Goal: Use online tool/utility: Use online tool/utility

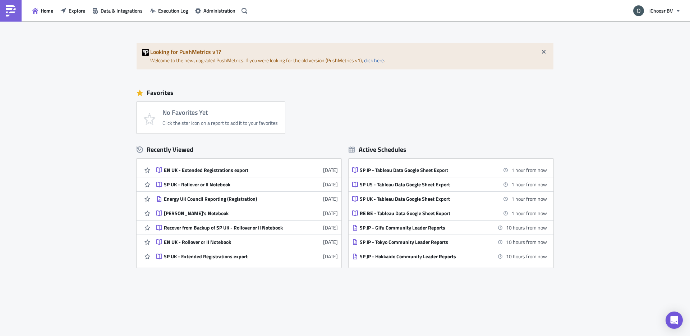
scroll to position [3, 0]
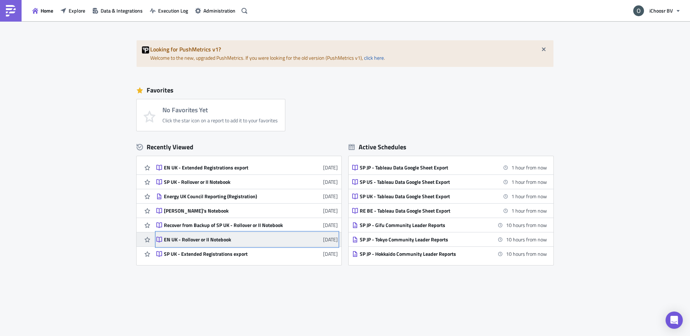
click at [197, 239] on div "EN UK - Rollover or II Notebook" at bounding box center [227, 239] width 126 height 6
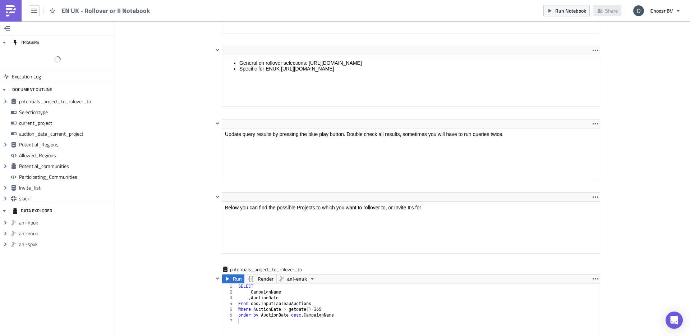
scroll to position [241, 0]
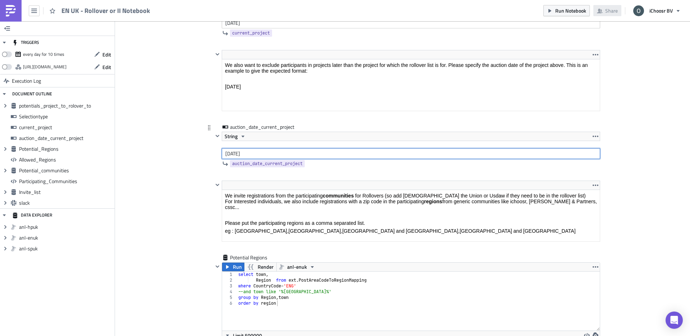
click at [248, 151] on input "[DATE]" at bounding box center [411, 153] width 379 height 11
click at [244, 153] on input "[DATE]" at bounding box center [411, 153] width 379 height 11
click at [266, 153] on input "[DATE]" at bounding box center [411, 153] width 379 height 11
type input "[DATE]"
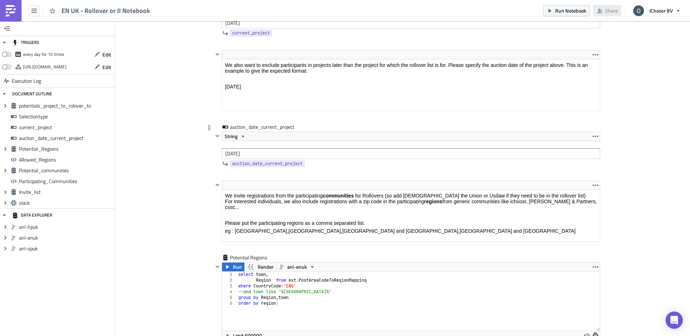
click at [210, 157] on div "auction_date_current_project String [DATE] auction_date_current_project" at bounding box center [402, 151] width 395 height 57
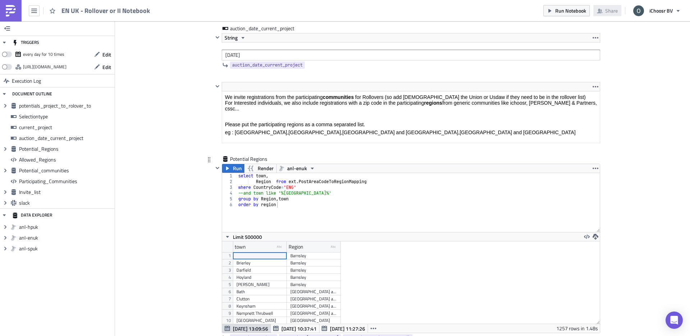
scroll to position [1270, 0]
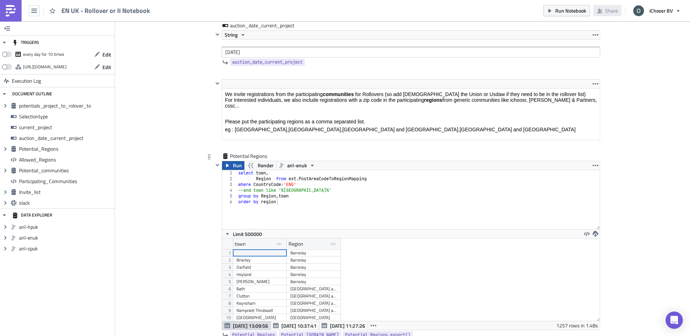
click at [237, 168] on span "Run" at bounding box center [237, 165] width 9 height 9
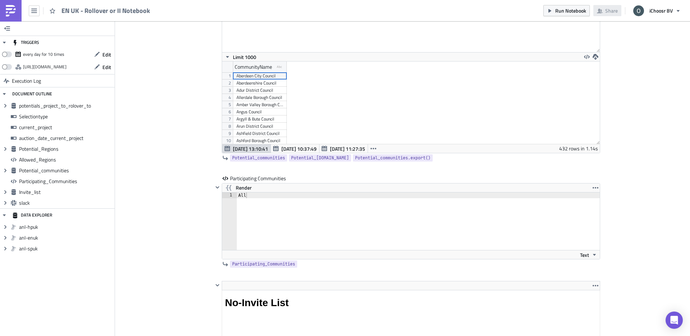
scroll to position [1760, 0]
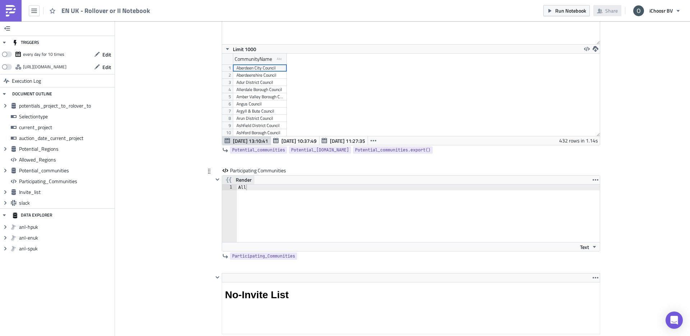
click at [252, 181] on button "Render" at bounding box center [238, 179] width 32 height 9
click at [253, 180] on button "Render" at bounding box center [238, 179] width 32 height 9
type textarea "All"
click at [253, 188] on div "All" at bounding box center [418, 218] width 363 height 69
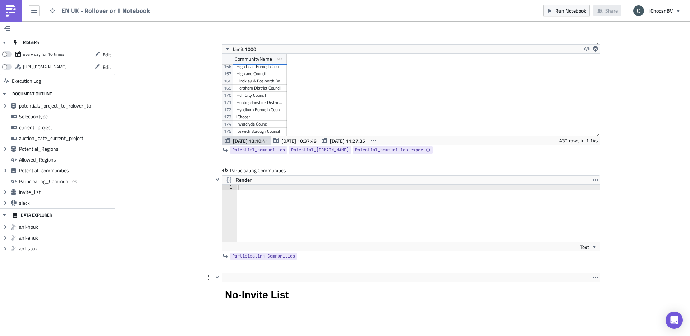
scroll to position [1190, 0]
paste textarea "Aberdeen City Council"
type textarea "Aberdeen City Council,"
paste textarea "Allerdale Borough Council"
click at [295, 192] on div "Aberdeen City Council, Aberdeenshire Council Adur District Council Allerdale Bo…" at bounding box center [418, 218] width 363 height 69
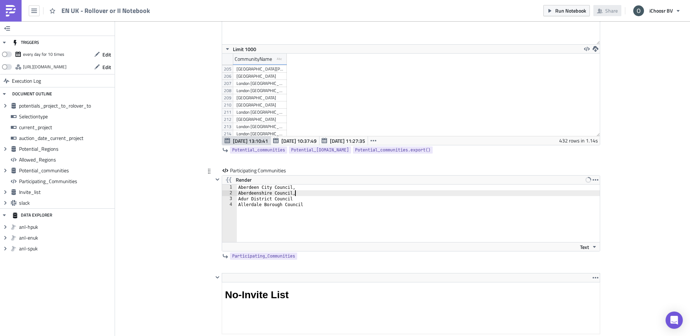
click at [296, 198] on div "Aberdeen City Council, Aberdeenshire Council, Adur District Council Allerdale B…" at bounding box center [418, 218] width 363 height 69
click at [310, 205] on div "Aberdeen City Council, Aberdeenshire Council, Adur District Council, Allerdale …" at bounding box center [418, 218] width 363 height 69
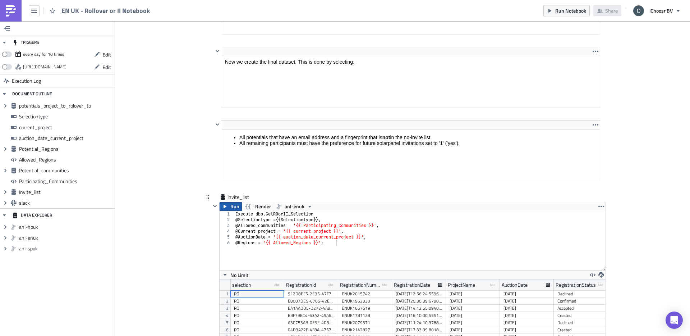
click at [234, 206] on span "Run" at bounding box center [234, 206] width 9 height 9
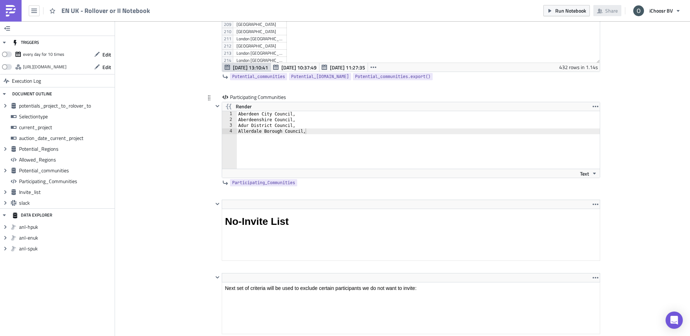
click at [314, 128] on div "Aberdeen City Council, Aberdeenshire Council, Adur District Council, Allerdale …" at bounding box center [418, 145] width 363 height 69
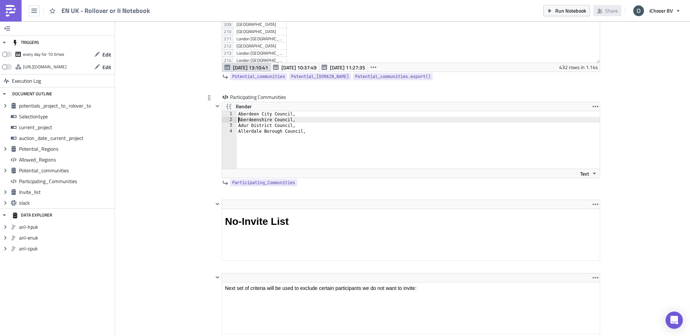
click at [239, 120] on div "Aberdeen City Council, Aberdeenshire Council, Adur District Council, Allerdale …" at bounding box center [418, 145] width 363 height 69
click at [239, 122] on div "Aberdeen City Council,Aberdeenshire Council, Adur District Council, Allerdale B…" at bounding box center [418, 145] width 363 height 69
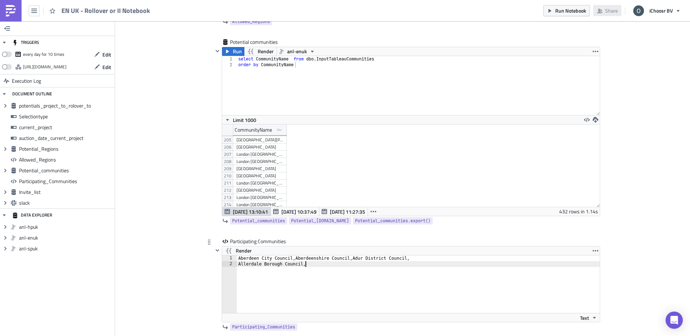
click at [317, 267] on div "Aberdeen City Council,Aberdeenshire Council,Adur District Council, Allerdale Bo…" at bounding box center [418, 289] width 363 height 69
click at [295, 258] on div "Aberdeen City Council,Aberdeenshire Council,Adur District Council, Allerdale Bo…" at bounding box center [418, 289] width 363 height 69
click at [295, 263] on div "Aberdeen City Council, Aberdeenshire Council,Adur District Council, Allerdale B…" at bounding box center [418, 289] width 363 height 69
click at [320, 276] on div "Aberdeen City Council, Aberdeenshire Council, Adur District Council, Allerdale …" at bounding box center [418, 289] width 363 height 69
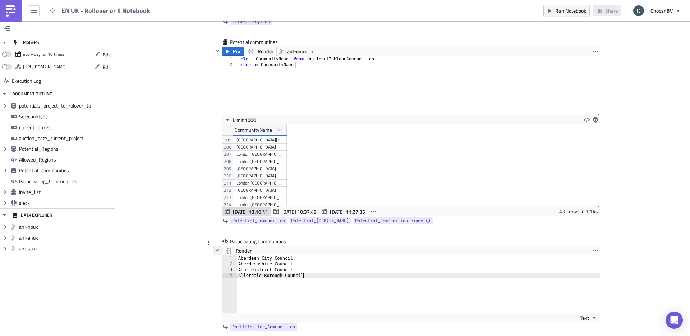
click at [217, 251] on icon "button" at bounding box center [218, 250] width 4 height 2
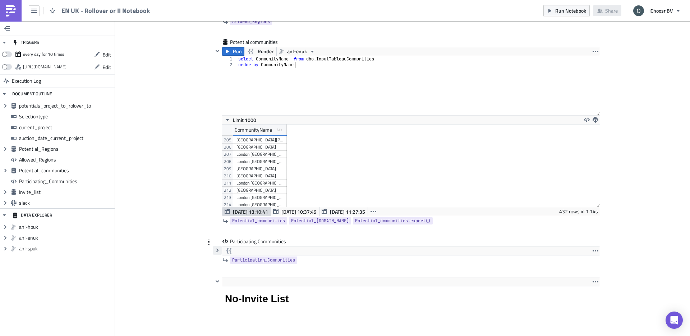
click at [217, 251] on icon "button" at bounding box center [217, 250] width 2 height 4
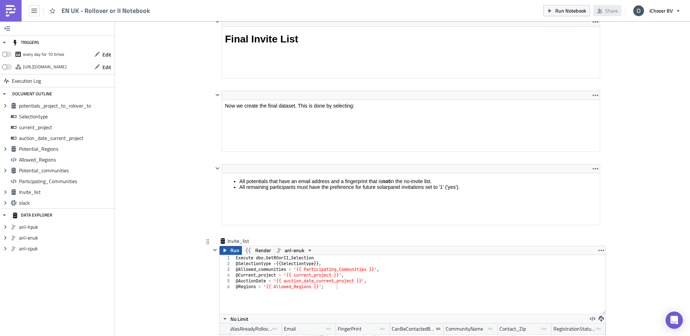
click at [235, 248] on span "Run" at bounding box center [234, 250] width 9 height 9
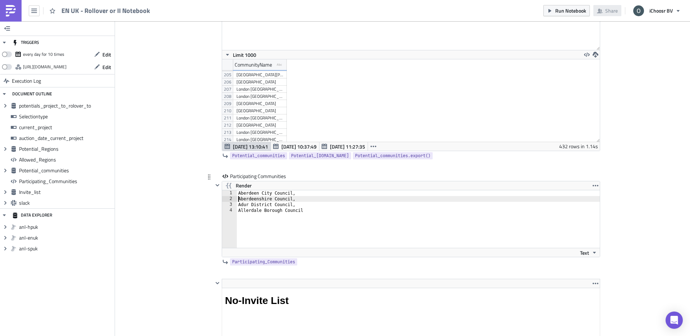
click at [239, 196] on div "Aberdeen City Council, Aberdeenshire Council, Adur District Council, Allerdale …" at bounding box center [418, 224] width 363 height 69
click at [239, 200] on div "Aberdeen City Council,Aberdeenshire Council, Adur District Council, Allerdale B…" at bounding box center [418, 224] width 363 height 69
click at [238, 203] on div "Aberdeen City Council,Aberdeenshire Council,Adur District Council, Allerdale Bo…" at bounding box center [418, 224] width 363 height 69
click at [238, 201] on div "Aberdeen City Council,Aberdeenshire Council,Adur District Council, Allerdale Bo…" at bounding box center [418, 224] width 363 height 69
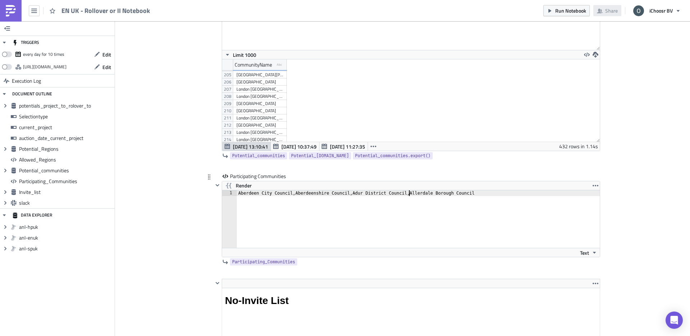
click at [510, 196] on div "Aberdeen City Council,Aberdeenshire Council,Adur District Council,Allerdale Bor…" at bounding box center [418, 224] width 363 height 69
click at [593, 252] on icon "button" at bounding box center [595, 252] width 6 height 6
click at [535, 194] on div "Aberdeen City Council,Aberdeenshire Council,Adur District Council,Allerdale Bor…" at bounding box center [418, 224] width 363 height 69
paste textarea "London Councils"
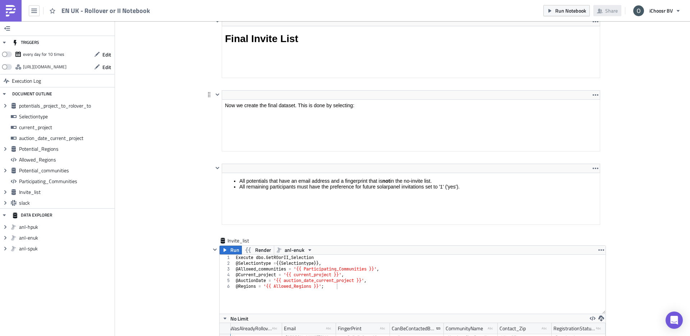
scroll to position [2297, 0]
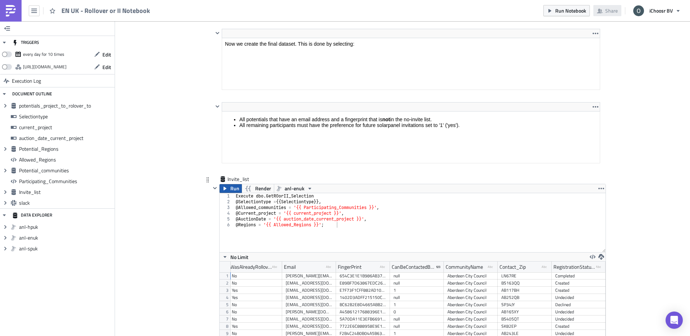
click at [235, 188] on span "Run" at bounding box center [234, 188] width 9 height 9
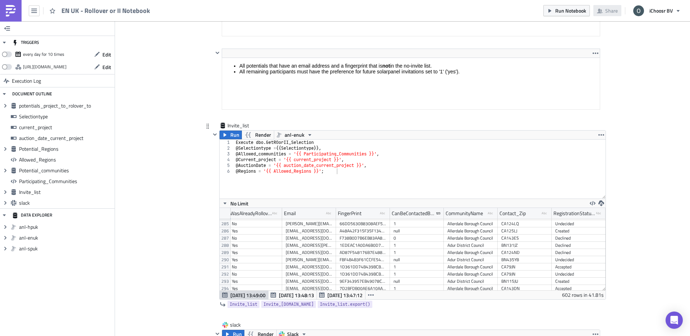
scroll to position [2427, 380]
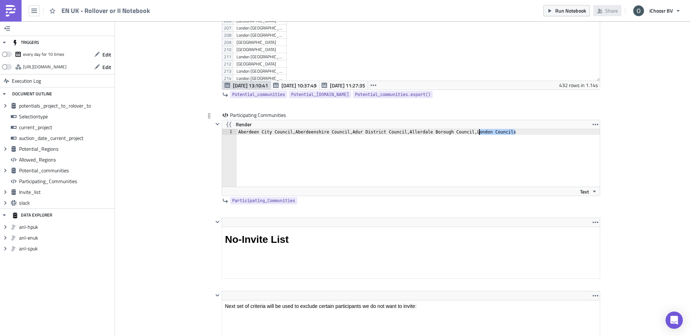
drag, startPoint x: 530, startPoint y: 133, endPoint x: 479, endPoint y: 133, distance: 51.4
click at [479, 133] on div "Aberdeen City Council,Aberdeenshire Council,Adur District Council,Allerdale Bor…" at bounding box center [418, 163] width 363 height 69
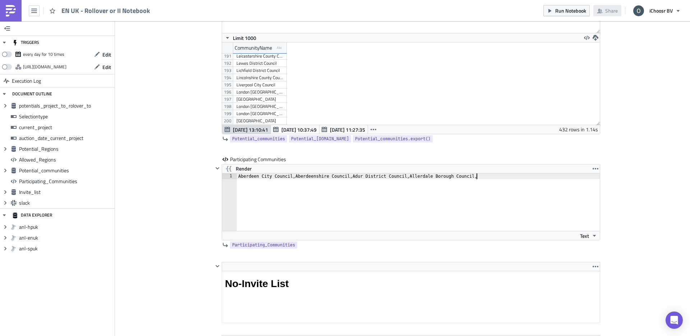
click at [251, 95] on div "London [GEOGRAPHIC_DATA]" at bounding box center [260, 91] width 47 height 7
click at [497, 178] on div "Aberdeen City Council,Aberdeenshire Council,Adur District Council,Allerdale Bor…" at bounding box center [418, 207] width 363 height 69
paste textarea "London [GEOGRAPHIC_DATA]"
click at [261, 101] on div "[GEOGRAPHIC_DATA]" at bounding box center [260, 99] width 47 height 7
click at [578, 178] on div "Aberdeen City Council,Aberdeenshire Council,Adur District Council,Allerdale Bor…" at bounding box center [418, 207] width 363 height 69
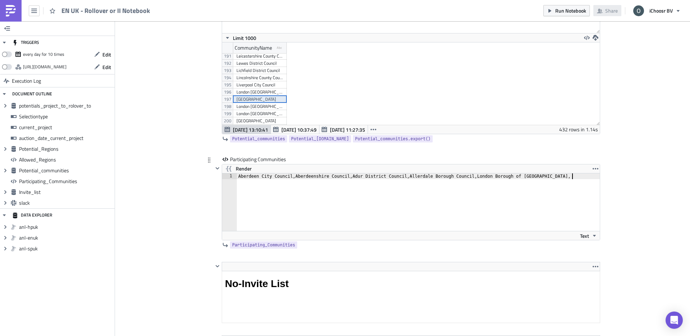
paste textarea "[GEOGRAPHIC_DATA]"
click at [253, 107] on div "London [GEOGRAPHIC_DATA]" at bounding box center [260, 106] width 47 height 7
click at [598, 178] on div "Aberdeen City Council,Aberdeenshire Council,Adur District Council,Allerdale Bor…" at bounding box center [399, 207] width 402 height 69
paste textarea "London [GEOGRAPHIC_DATA]"
click at [257, 115] on div "London [GEOGRAPHIC_DATA][PERSON_NAME]" at bounding box center [260, 113] width 47 height 7
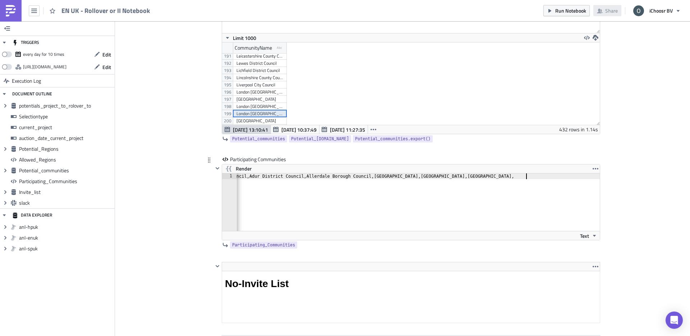
click at [527, 175] on div "Aberdeen City Council,Aberdeenshire Council,Adur District Council,Allerdale Bor…" at bounding box center [367, 207] width 466 height 69
click at [598, 176] on div "Aberdeen City Council,Aberdeenshire Council,Adur District Council,Allerdale Bor…" at bounding box center [367, 207] width 466 height 69
paste textarea "London [GEOGRAPHIC_DATA][PERSON_NAME]"
click at [251, 96] on div "[GEOGRAPHIC_DATA]" at bounding box center [260, 94] width 47 height 7
click at [598, 176] on div "Aberdeen City Council,Aberdeenshire Council,Adur District Council,Allerdale Bor…" at bounding box center [336, 207] width 528 height 69
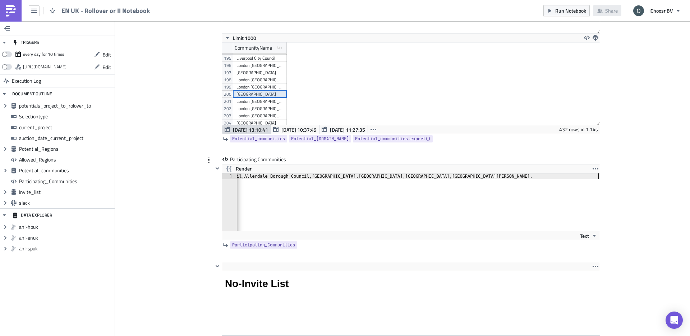
paste textarea "[GEOGRAPHIC_DATA]"
click at [267, 104] on div "London [GEOGRAPHIC_DATA]" at bounding box center [260, 101] width 47 height 7
click at [599, 176] on div "Aberdeen City Council,Aberdeenshire Council,Adur District Council,Allerdale Bor…" at bounding box center [302, 207] width 596 height 69
paste textarea "London [GEOGRAPHIC_DATA]"
click at [258, 109] on div "London [GEOGRAPHIC_DATA]" at bounding box center [260, 108] width 47 height 7
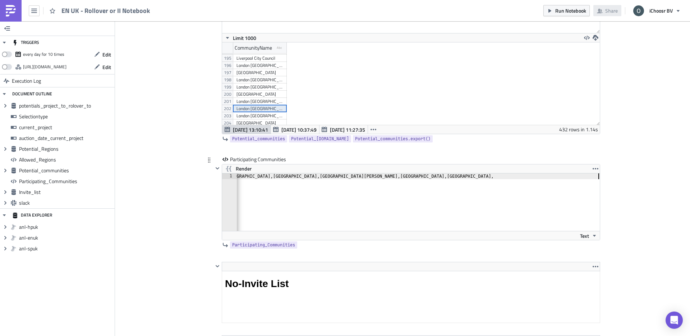
click at [598, 178] on div "Aberdeen City Council,Aberdeenshire Council,Adur District Council,Allerdale Bor…" at bounding box center [269, 207] width 661 height 69
paste textarea "London [GEOGRAPHIC_DATA]"
click at [270, 117] on div "London [GEOGRAPHIC_DATA]" at bounding box center [260, 115] width 47 height 7
click at [599, 175] on div "Aberdeen City Council,Aberdeenshire Council,Adur District Council,Allerdale Bor…" at bounding box center [236, 207] width 728 height 69
paste textarea "London [GEOGRAPHIC_DATA]"
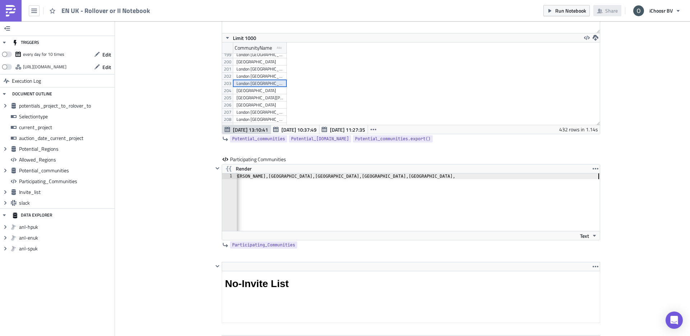
click at [267, 91] on div "[GEOGRAPHIC_DATA]" at bounding box center [260, 90] width 47 height 7
click at [599, 176] on div "Aberdeen City Council,Aberdeenshire Council,Adur District Council,Allerdale Bor…" at bounding box center [203, 207] width 793 height 69
paste textarea "[GEOGRAPHIC_DATA]"
click at [267, 100] on div "[GEOGRAPHIC_DATA][PERSON_NAME]" at bounding box center [260, 97] width 47 height 7
click at [599, 177] on div "Aberdeen City Council,Aberdeenshire Council,Adur District Council,Allerdale Bor…" at bounding box center [170, 207] width 860 height 69
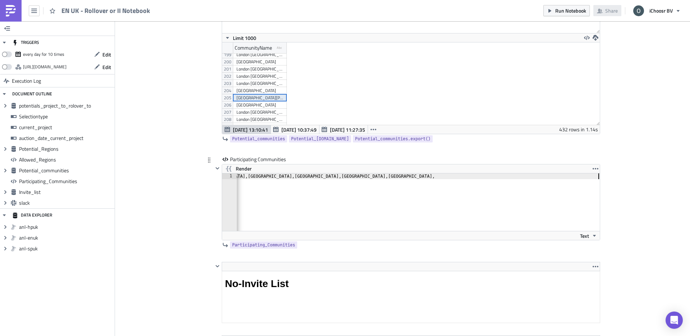
paste textarea "[GEOGRAPHIC_DATA][PERSON_NAME]"
click at [274, 105] on div "[GEOGRAPHIC_DATA]" at bounding box center [260, 104] width 47 height 7
click at [597, 175] on div "Aberdeen City Council,Aberdeenshire Council,Adur District Council,Allerdale Bor…" at bounding box center [136, 207] width 927 height 69
paste textarea "[GEOGRAPHIC_DATA]"
type textarea "Aberdeen City Council,Aberdeenshire Council,Adur District Council,Allerdale Bor…"
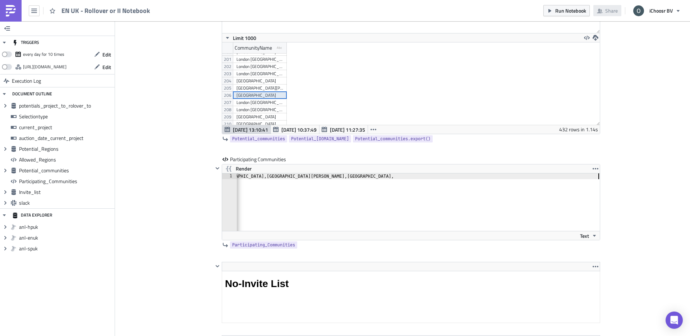
click at [274, 104] on div "London [GEOGRAPHIC_DATA]" at bounding box center [260, 102] width 47 height 7
click at [599, 177] on div "Aberdeen City Council,Aberdeenshire Council,Adur District Council,Allerdale Bor…" at bounding box center [86, 207] width 1028 height 69
paste textarea
type textarea ","
click at [262, 110] on div "London [GEOGRAPHIC_DATA]" at bounding box center [260, 109] width 47 height 7
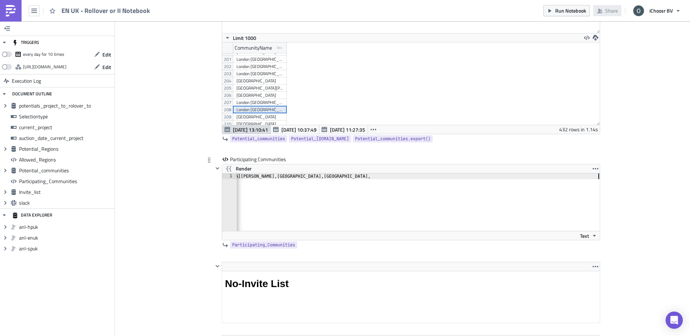
click at [599, 176] on div "Aberdeen City Council,Aberdeenshire Council,Adur District Council,Allerdale Bor…" at bounding box center [51, 207] width 1098 height 69
click at [595, 166] on icon "button" at bounding box center [596, 169] width 6 height 6
click at [598, 178] on div "Aberdeen City Council,Aberdeenshire Council,Adur District Council,Allerdale Bor…" at bounding box center [20, 207] width 1160 height 69
type textarea ","
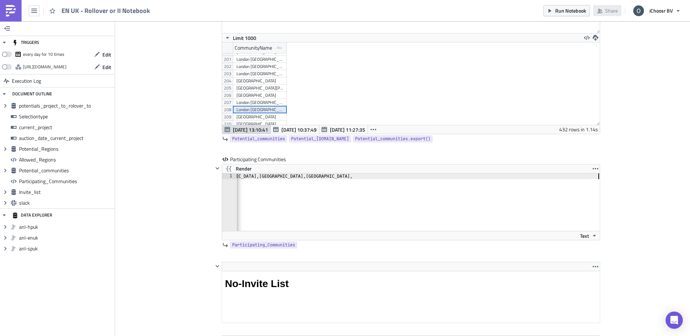
click at [274, 116] on div "[GEOGRAPHIC_DATA]" at bounding box center [260, 116] width 47 height 7
click at [597, 176] on div "Aberdeen City Council,Aberdeenshire Council,Adur District Council,Allerdale Bor…" at bounding box center [18, 207] width 1163 height 69
paste textarea ","
type textarea ","
click at [276, 110] on div "[GEOGRAPHIC_DATA]" at bounding box center [260, 109] width 47 height 7
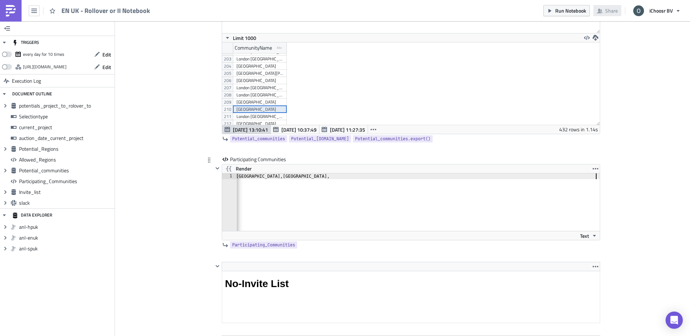
paste textarea ","
type textarea ","
click at [271, 101] on div "London [GEOGRAPHIC_DATA]" at bounding box center [260, 101] width 47 height 7
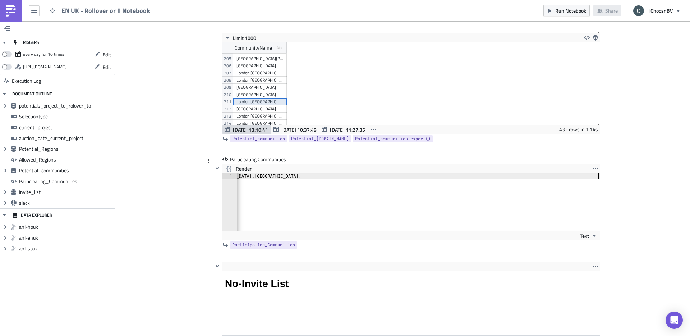
paste textarea ","
type textarea ","
click at [266, 109] on div "[GEOGRAPHIC_DATA]" at bounding box center [260, 108] width 47 height 7
type textarea ","
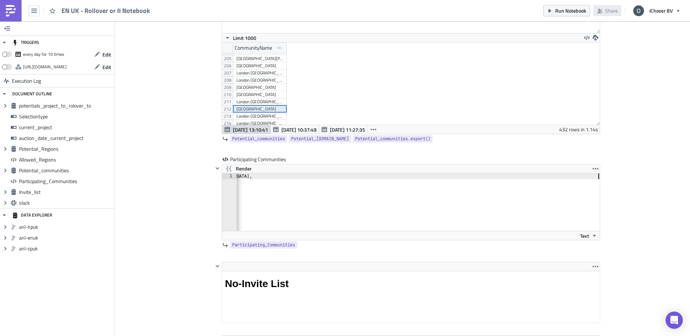
click at [269, 114] on div "London [GEOGRAPHIC_DATA]" at bounding box center [260, 116] width 47 height 7
paste textarea ","
type textarea ","
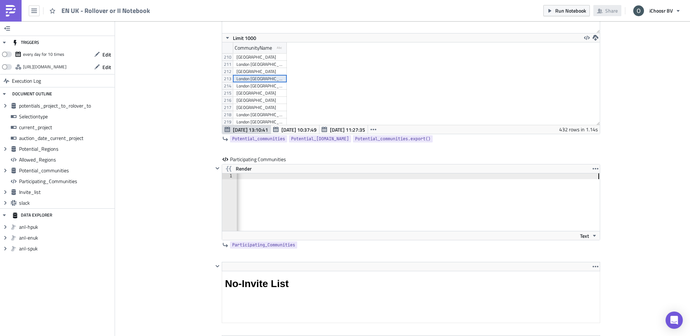
click at [266, 84] on div "London [GEOGRAPHIC_DATA]" at bounding box center [260, 85] width 47 height 7
paste textarea ","
type textarea ","
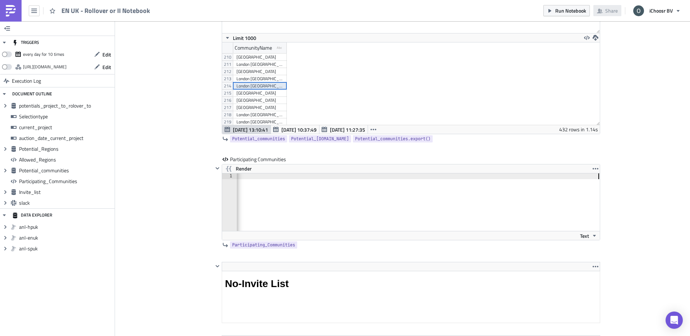
click at [261, 92] on div "[GEOGRAPHIC_DATA]" at bounding box center [260, 93] width 47 height 7
paste textarea ","
type textarea ","
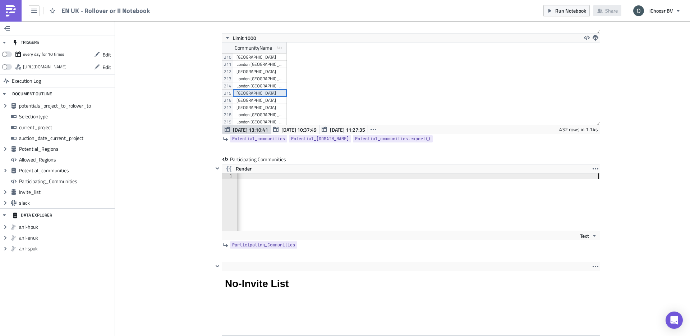
click at [266, 98] on div "[GEOGRAPHIC_DATA]" at bounding box center [260, 100] width 47 height 7
paste textarea ","
type textarea ","
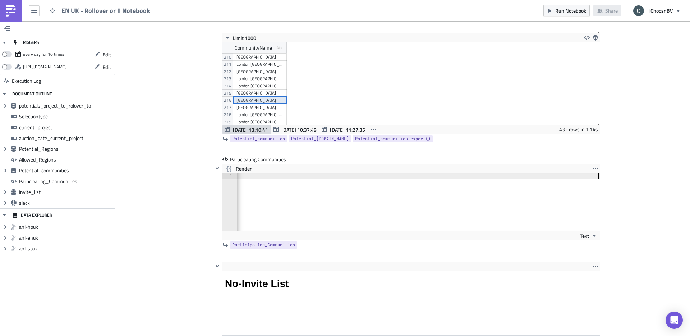
click at [268, 109] on div "[GEOGRAPHIC_DATA]" at bounding box center [260, 107] width 47 height 7
paste textarea ","
type textarea ","
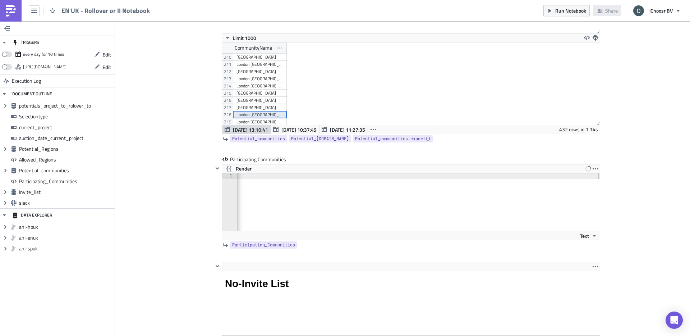
click at [259, 115] on div "London [GEOGRAPHIC_DATA]" at bounding box center [260, 114] width 47 height 7
paste textarea ","
type textarea ","
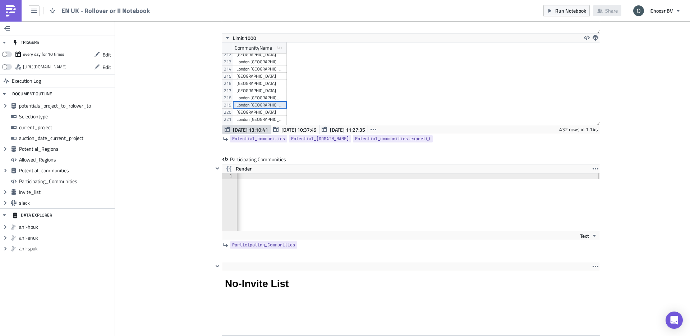
click at [256, 105] on div "London [GEOGRAPHIC_DATA]" at bounding box center [260, 104] width 47 height 7
type textarea ","
paste textarea
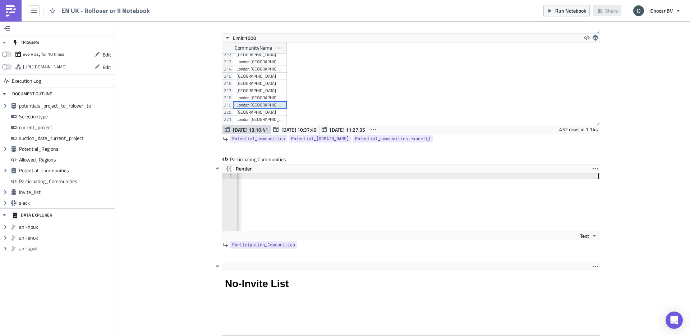
click at [264, 113] on div "[GEOGRAPHIC_DATA]" at bounding box center [260, 112] width 47 height 7
type textarea ","
paste textarea
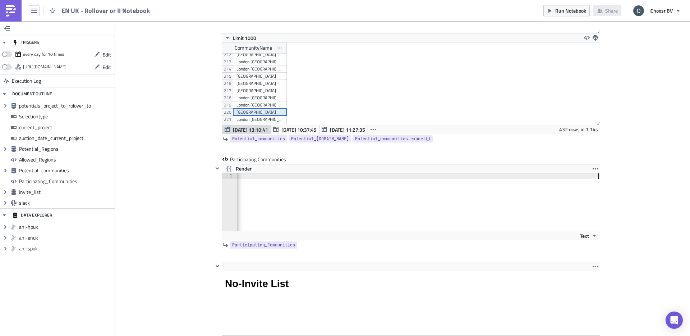
click at [251, 120] on div "London [GEOGRAPHIC_DATA][PERSON_NAME]" at bounding box center [260, 119] width 47 height 7
type textarea ","
paste textarea
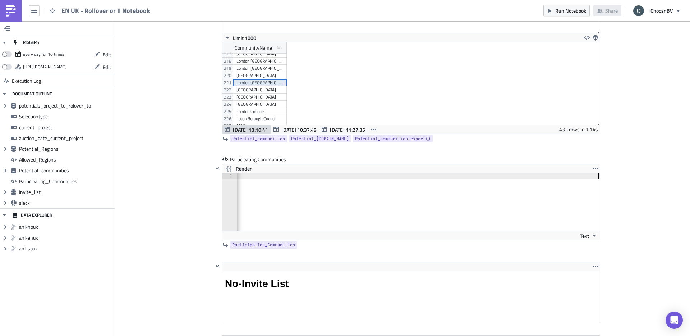
type textarea ","
click at [259, 87] on div "[GEOGRAPHIC_DATA]" at bounding box center [260, 89] width 47 height 7
paste textarea ","
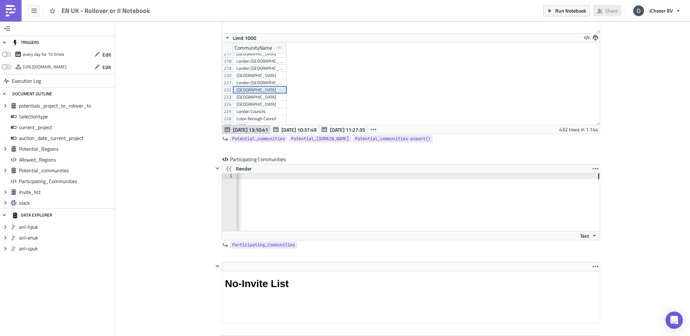
type textarea ","
click at [258, 100] on div "[GEOGRAPHIC_DATA]" at bounding box center [260, 96] width 47 height 7
paste textarea ","
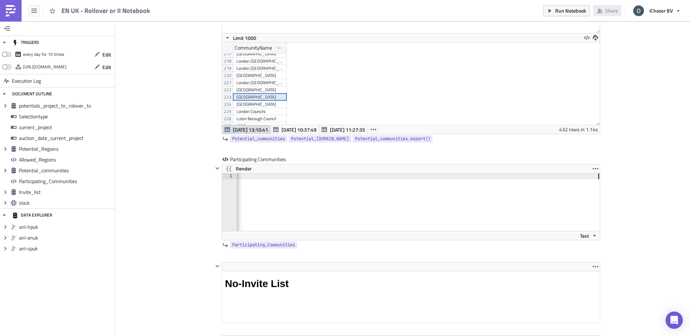
type textarea ","
click at [258, 107] on div "[GEOGRAPHIC_DATA]" at bounding box center [260, 104] width 47 height 7
paste textarea ","
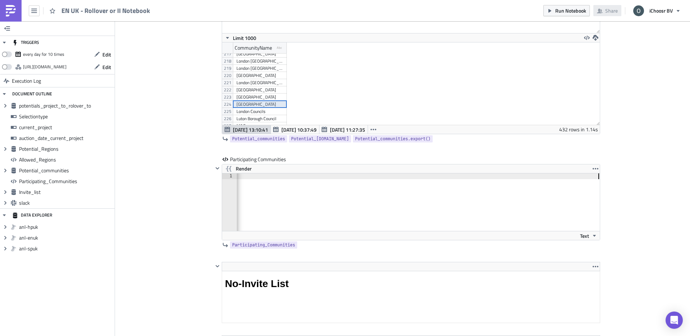
type textarea ","
click at [267, 114] on div "London Councils" at bounding box center [260, 111] width 47 height 7
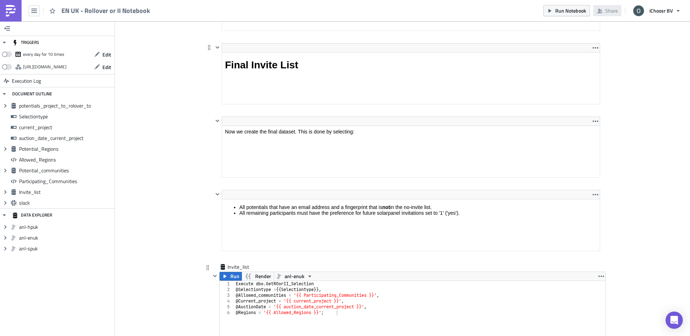
scroll to position [2354, 0]
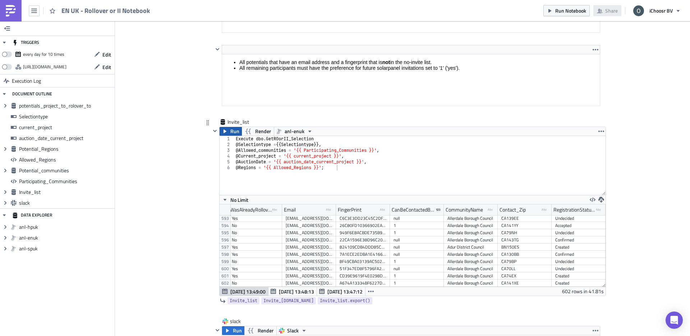
click at [234, 132] on span "Run" at bounding box center [234, 131] width 9 height 9
click at [604, 201] on button "button" at bounding box center [601, 199] width 9 height 9
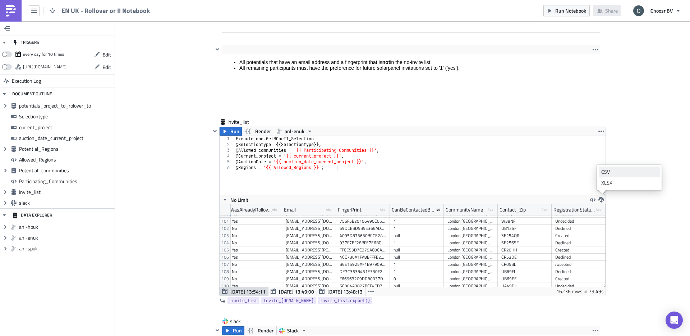
click at [614, 174] on div "CSV" at bounding box center [629, 171] width 56 height 7
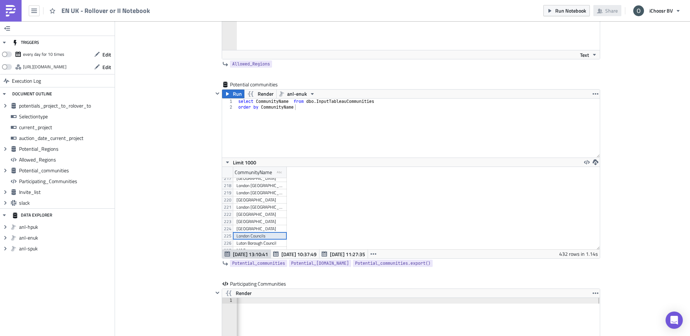
scroll to position [1648, 0]
type textarea ","
paste textarea ","
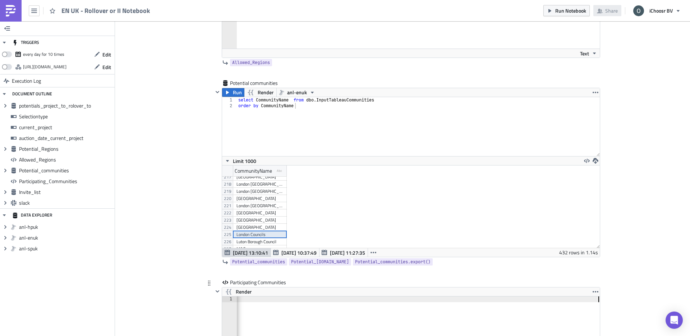
scroll to position [0, 2095]
type textarea ","
paste textarea ","
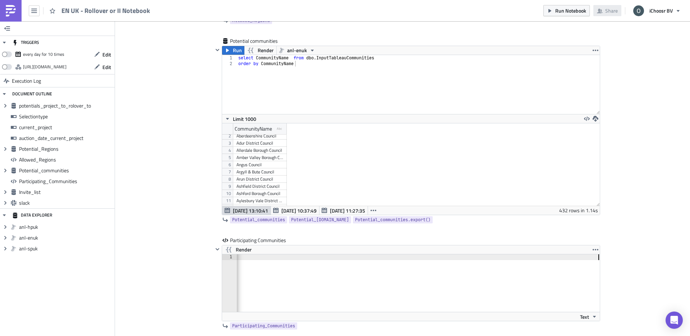
scroll to position [1724, 0]
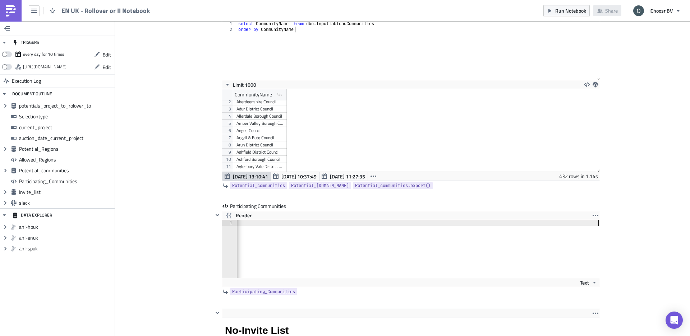
type textarea ","
paste textarea ","
type textarea ","
paste textarea ","
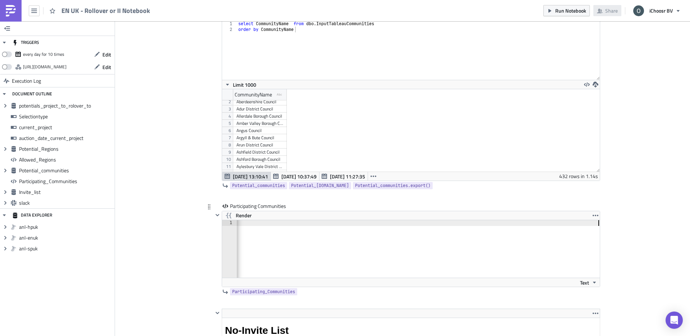
scroll to position [0, 2263]
type textarea ","
paste textarea
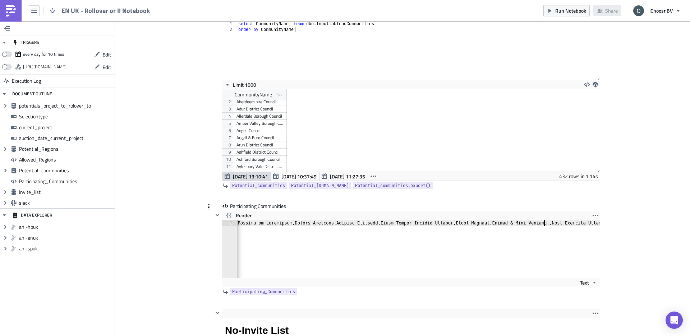
type textarea ","
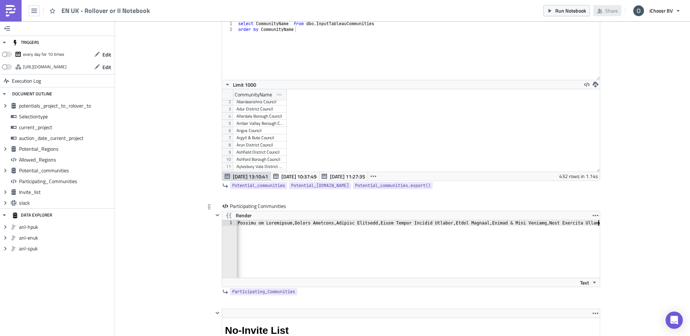
paste textarea ","
type textarea ","
paste textarea ","
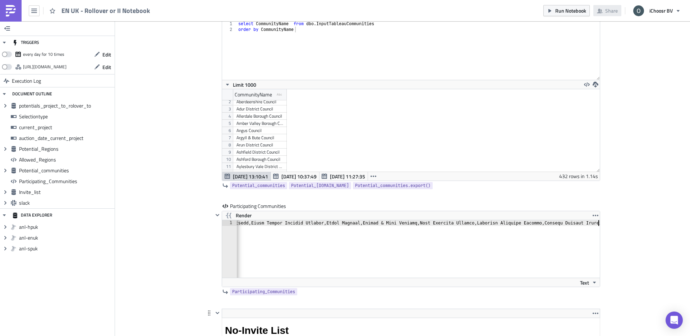
type textarea ","
paste textarea ","
type textarea ","
paste textarea ","
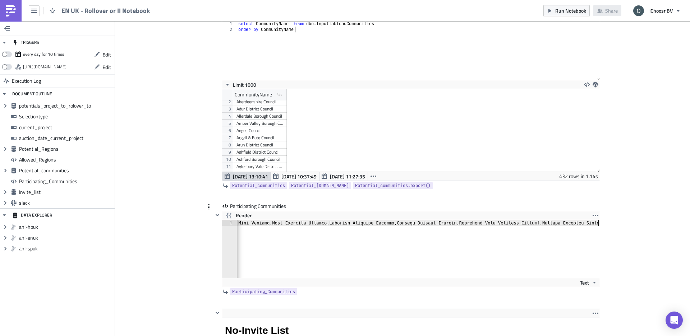
scroll to position [0, 2597]
type textarea ","
type textarea "."
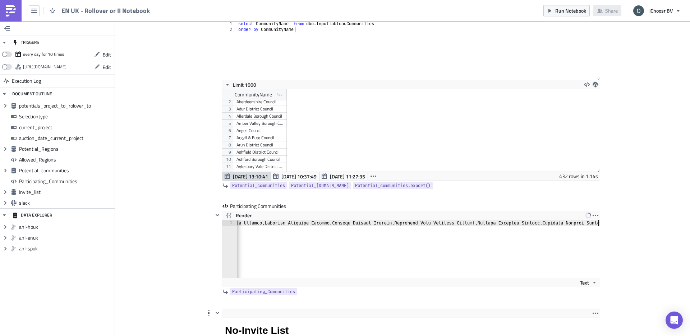
type textarea ","
paste textarea ","
type textarea ","
paste textarea ","
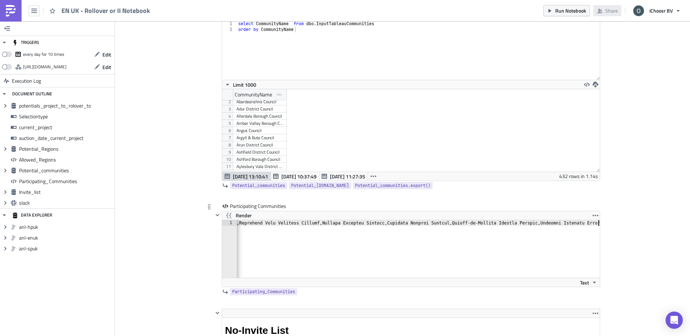
scroll to position [0, 2817]
type textarea ","
paste textarea ","
type textarea ","
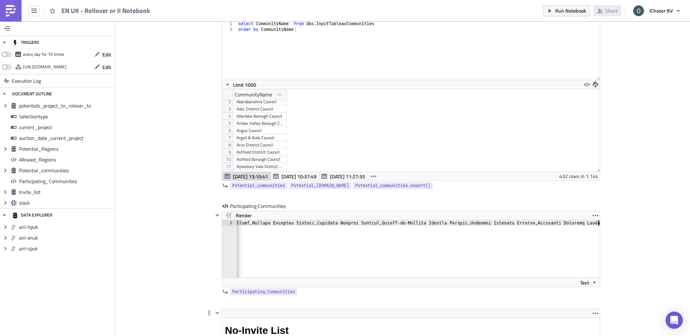
paste textarea ","
type textarea ","
paste textarea ","
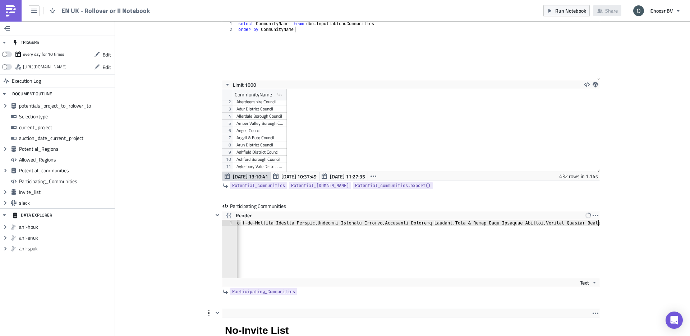
type textarea ","
paste textarea ","
type textarea ","
paste textarea ","
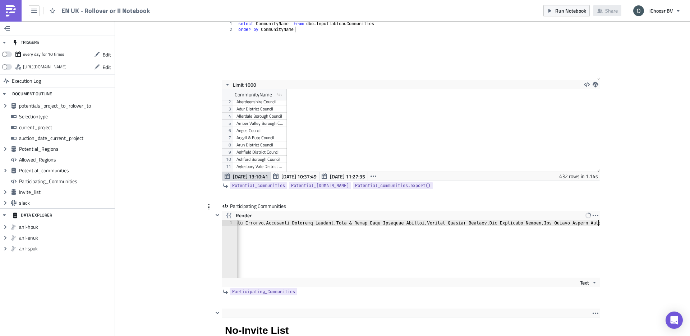
scroll to position [0, 3159]
type textarea ","
paste textarea ","
type textarea ","
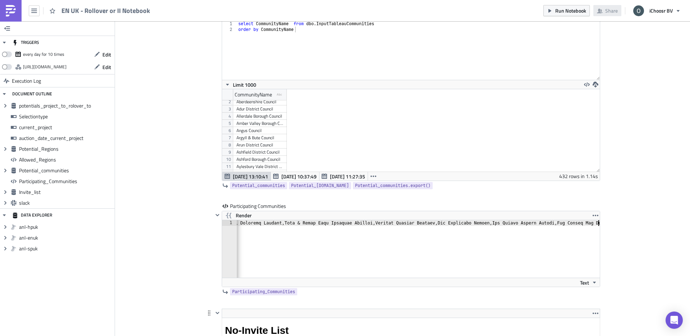
paste textarea ","
type textarea ","
paste textarea ","
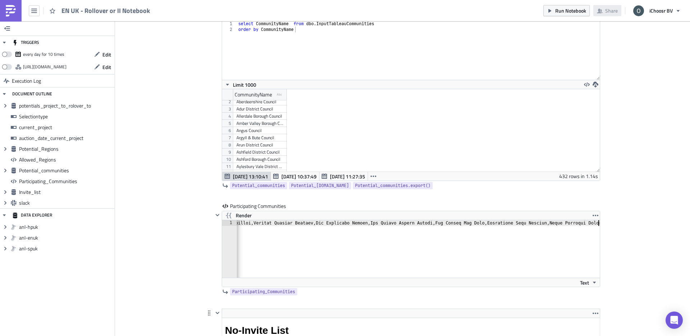
type textarea ","
paste textarea ","
type textarea ","
paste textarea ","
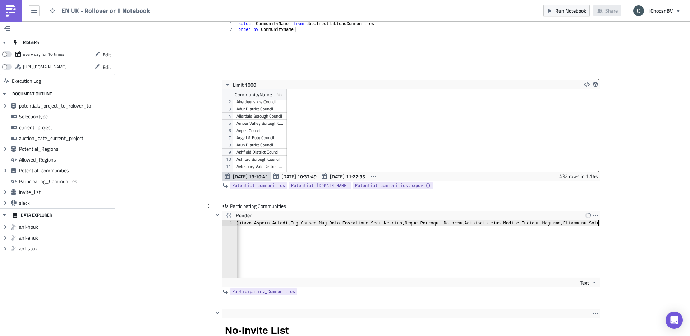
scroll to position [0, 3477]
type textarea ","
paste textarea ","
type textarea ","
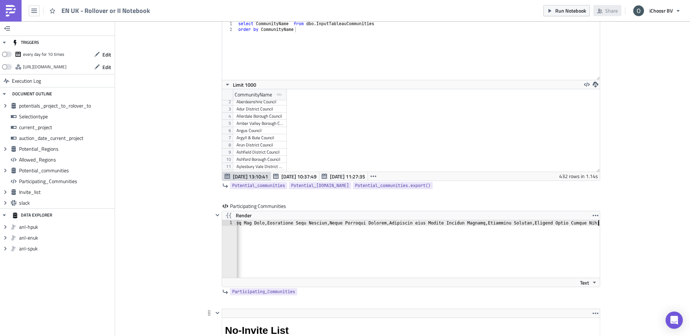
scroll to position [0, 3617]
type textarea ","
paste textarea
type textarea ","
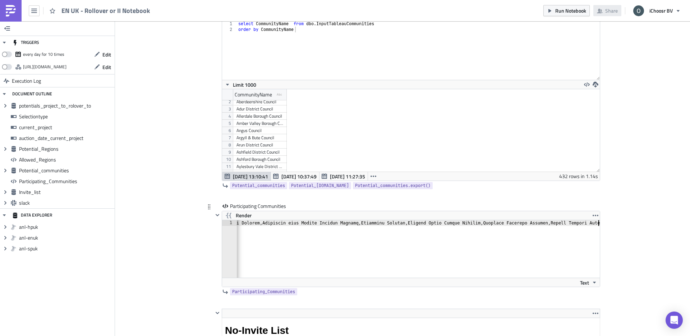
paste textarea ","
type textarea ","
click at [263, 136] on div "[GEOGRAPHIC_DATA], Christchurch & [PERSON_NAME] Council" at bounding box center [260, 133] width 47 height 7
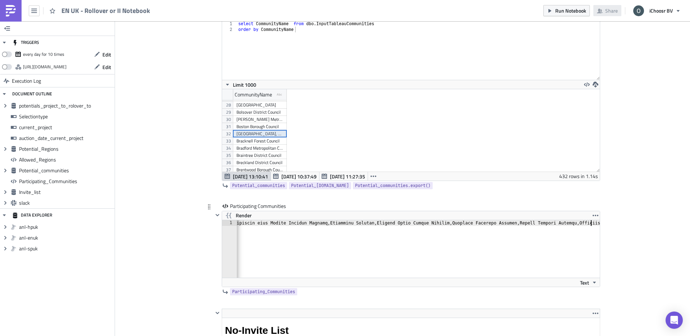
drag, startPoint x: 598, startPoint y: 225, endPoint x: 572, endPoint y: 225, distance: 26.6
type textarea "th,,"
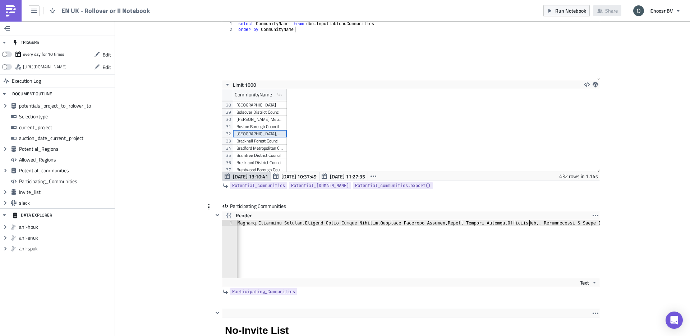
type textarea ","
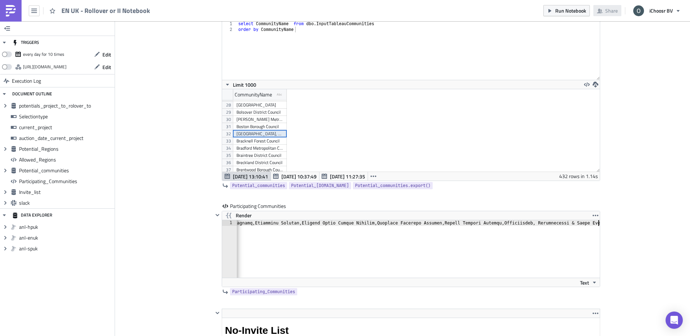
scroll to position [0, 3788]
type textarea ","
click at [261, 140] on div "Bracknell Forest Council" at bounding box center [260, 140] width 47 height 7
paste textarea ","
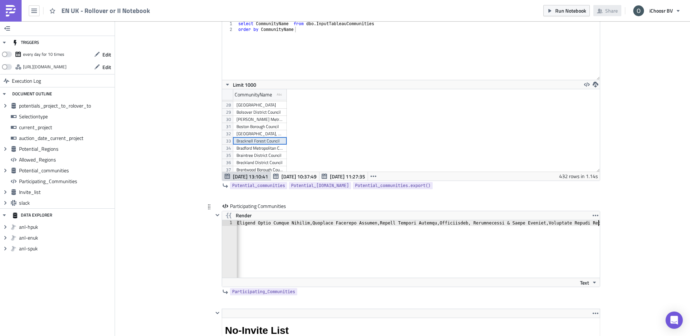
scroll to position [0, 3852]
type textarea ","
click at [249, 151] on div "Bradford Metropolitan Council" at bounding box center [260, 148] width 47 height 7
paste textarea ","
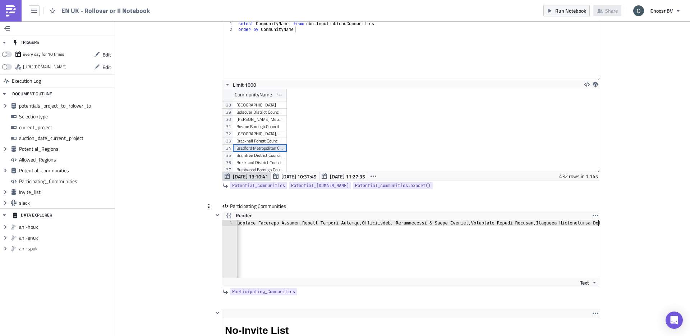
scroll to position [0, 3930]
type textarea ","
click at [253, 157] on div "Braintree District Council" at bounding box center [260, 155] width 47 height 7
paste textarea ","
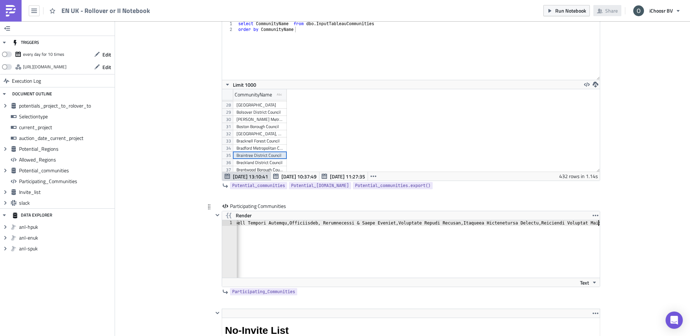
scroll to position [0, 4000]
type textarea ","
click at [243, 164] on div "Breckland District Council" at bounding box center [260, 162] width 47 height 7
paste textarea ","
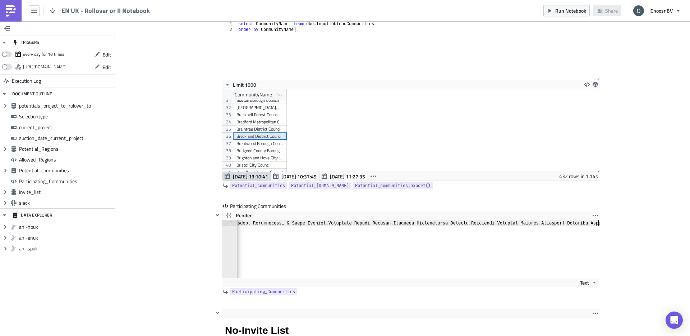
scroll to position [226, 0]
type textarea ","
click at [257, 136] on div "Brentwood Borough Council" at bounding box center [260, 136] width 47 height 7
click at [273, 138] on div "Brentwood Borough Council" at bounding box center [260, 136] width 47 height 7
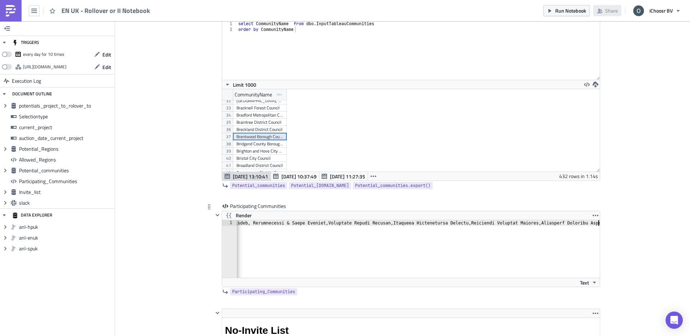
paste textarea ","
type textarea ","
click at [252, 146] on div "Bridgend County Borough Council" at bounding box center [260, 143] width 47 height 7
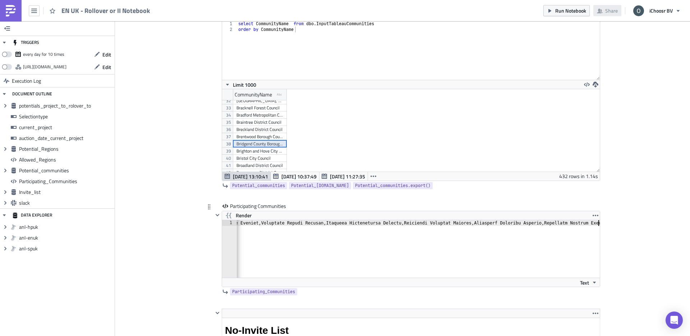
paste textarea ","
type textarea ","
click at [262, 154] on div "Brighton and Hove City Council" at bounding box center [260, 150] width 47 height 7
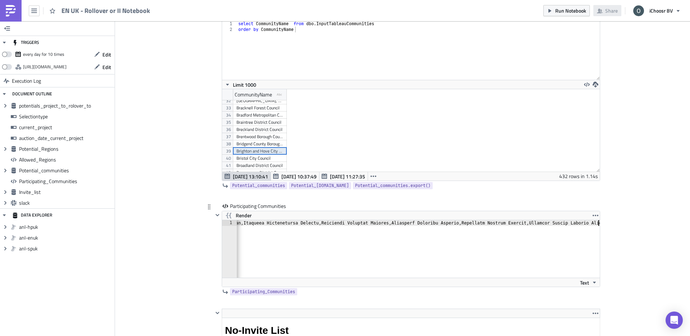
paste textarea ","
type textarea ","
click at [261, 159] on div "Bristol City Council" at bounding box center [260, 158] width 47 height 7
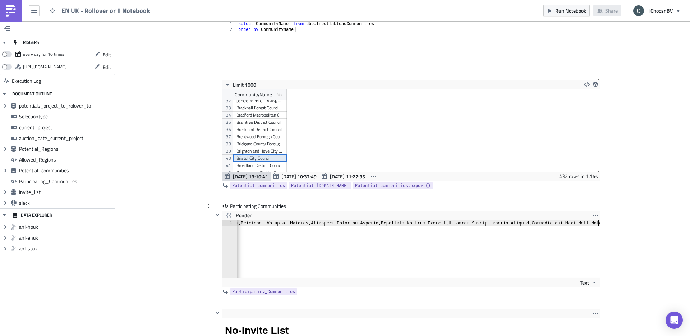
paste textarea ","
type textarea ","
click at [254, 150] on div "Bromsgrove District Council" at bounding box center [260, 149] width 47 height 7
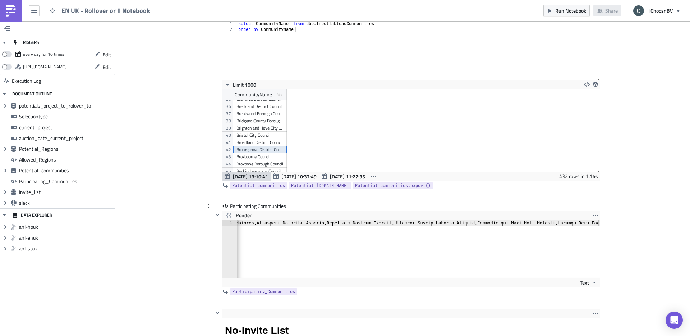
paste textarea ","
type textarea ","
click at [262, 157] on div "Broxbourne Council" at bounding box center [260, 156] width 47 height 7
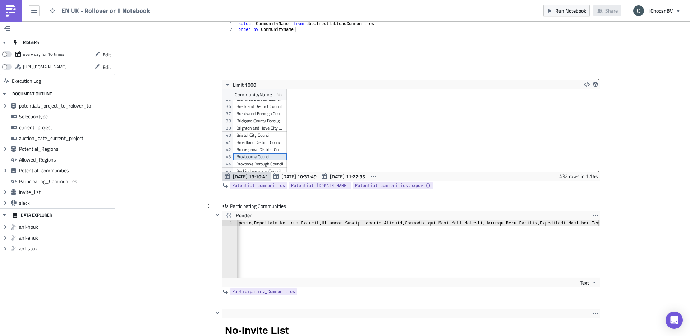
click at [600, 225] on div "Render 1 הההההההההההההההההההההההההההההההההההההההההההההההההההההההההההההההההההההה…" at bounding box center [411, 249] width 379 height 76
paste textarea ","
type textarea ","
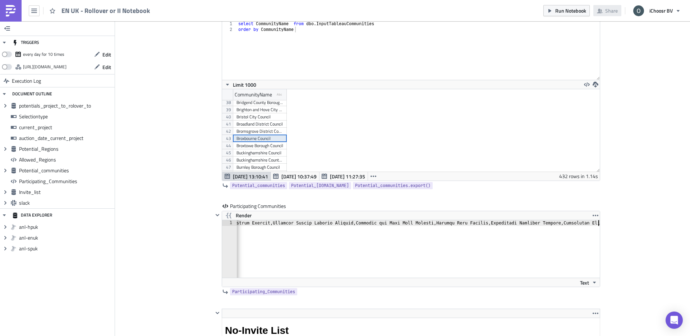
click at [251, 146] on div "Broxtowe Borough Council" at bounding box center [260, 145] width 47 height 7
type textarea ","
paste textarea
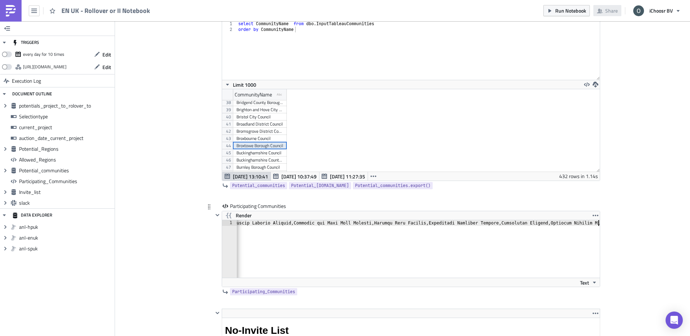
scroll to position [0, 4541]
type textarea ","
click at [246, 157] on div "Buckinghamshire County Council" at bounding box center [260, 159] width 47 height 7
click at [254, 154] on div "Buckinghamshire Council" at bounding box center [260, 152] width 47 height 7
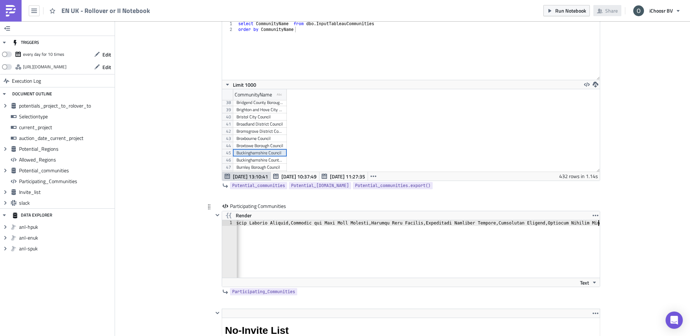
paste textarea ","
type textarea ","
click at [249, 160] on div "Buckinghamshire County Council" at bounding box center [260, 159] width 47 height 7
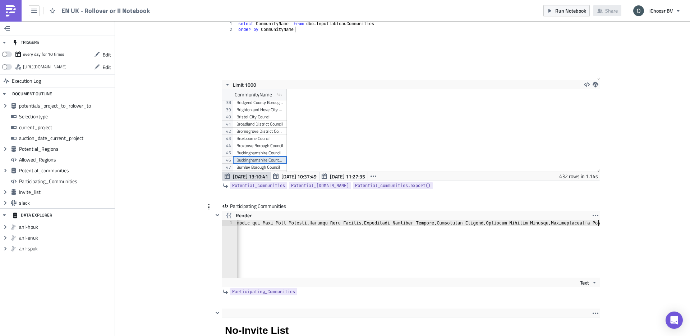
paste textarea ","
type textarea ","
click at [252, 167] on div "Burnley Borough Council" at bounding box center [260, 167] width 47 height 7
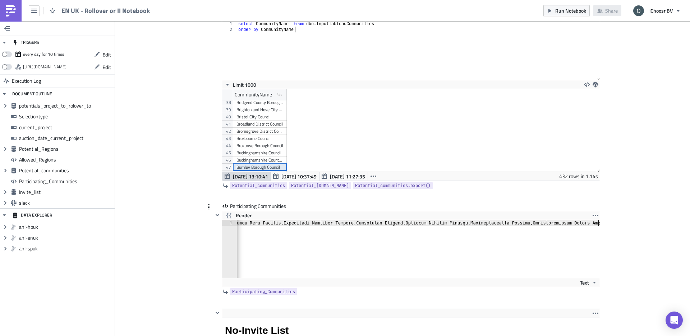
paste textarea ","
type textarea ","
click at [242, 133] on div "Caerphilly County Borough Council" at bounding box center [260, 130] width 47 height 7
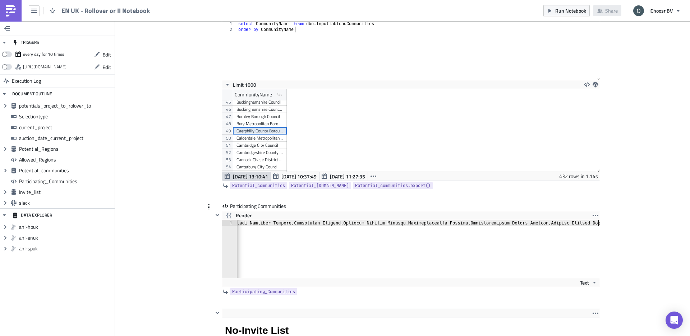
paste textarea ","
type textarea ","
click at [256, 139] on div "Calderdale Metropolitan Borough Council" at bounding box center [260, 137] width 47 height 7
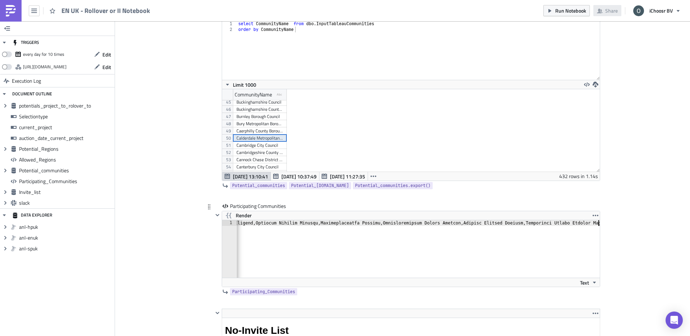
paste textarea ","
type textarea ","
paste textarea ","
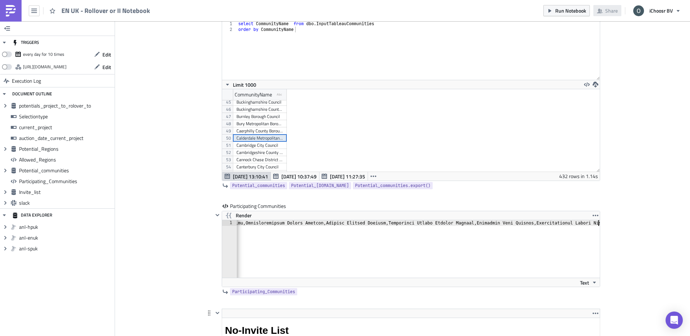
type textarea ","
paste textarea ","
type textarea ","
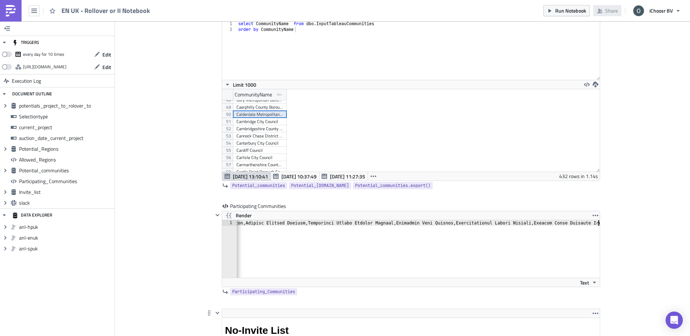
paste textarea ","
type textarea ","
paste textarea ","
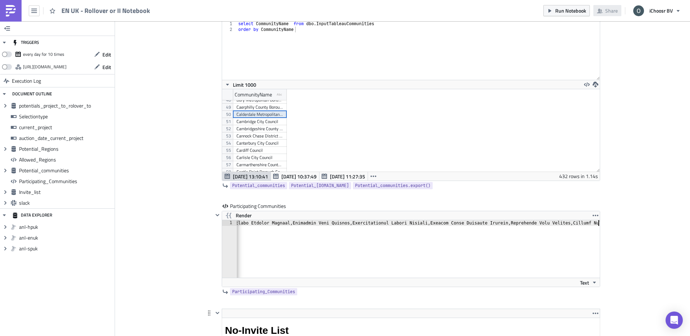
type textarea ","
paste textarea
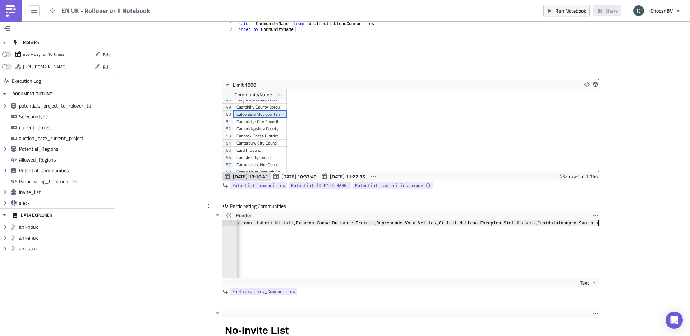
type textarea ","
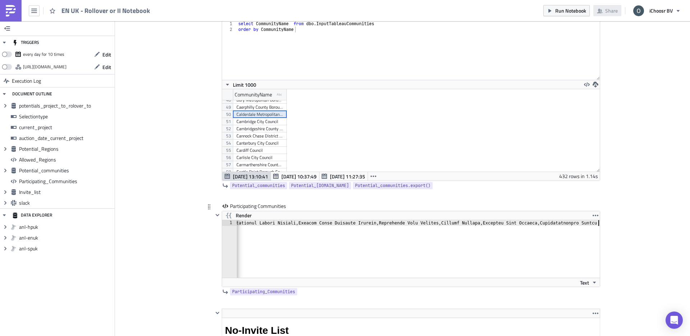
scroll to position [0, 5289]
type textarea ",d"
type textarea "l,"
paste textarea ","
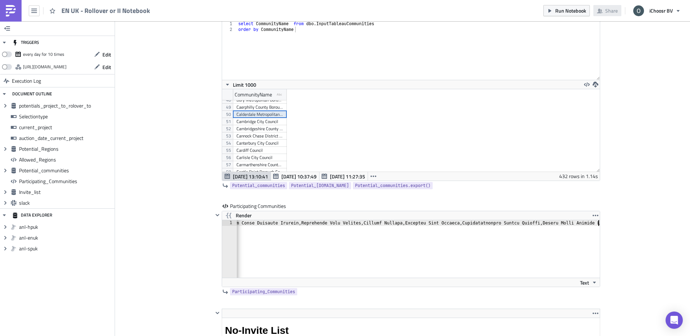
scroll to position [0, 5367]
type textarea ","
paste textarea ","
type textarea ","
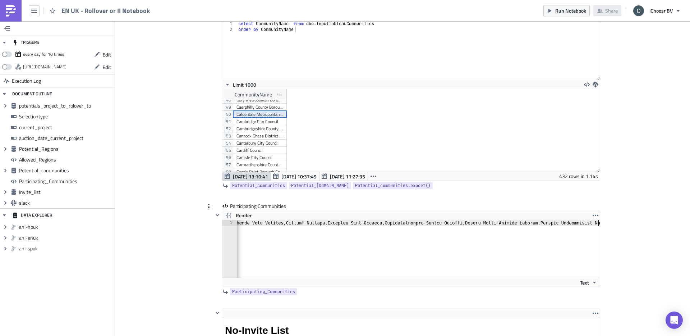
paste textarea ","
type textarea ","
paste textarea ","
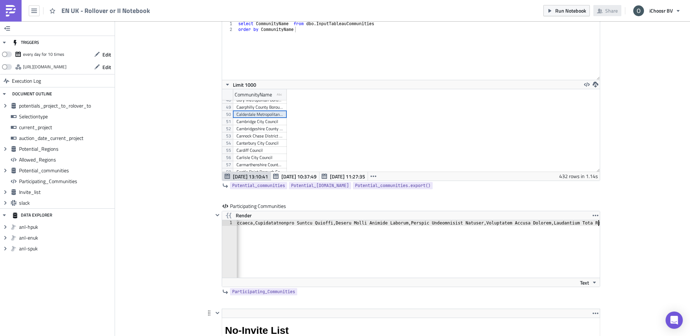
type textarea ","
click at [244, 150] on div "Cheltenham Borough Council" at bounding box center [260, 147] width 47 height 7
click at [262, 160] on div "Cheshire East Council" at bounding box center [260, 162] width 47 height 7
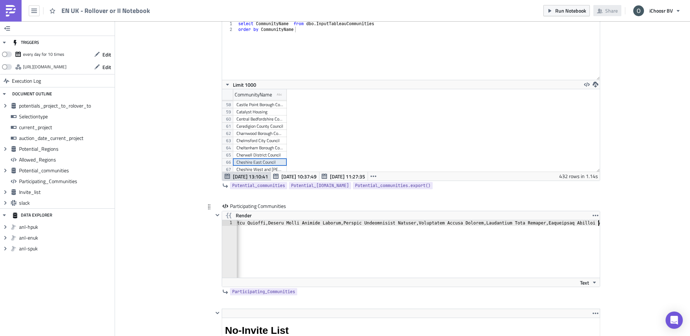
type textarea ","
paste textarea
type textarea ","
click at [255, 169] on div "Cheshire West and [PERSON_NAME] Council" at bounding box center [260, 169] width 47 height 7
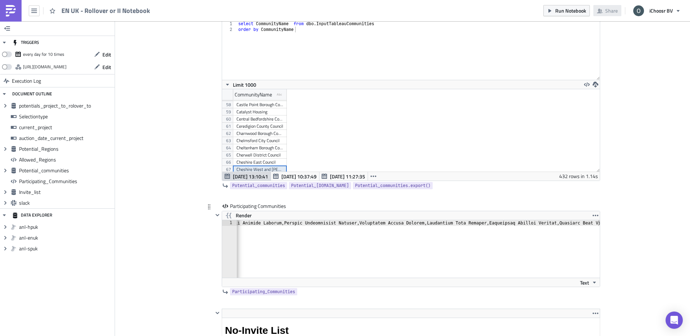
type textarea ","
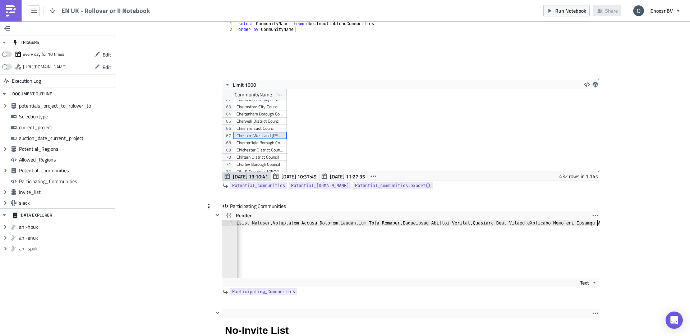
scroll to position [0, 5858]
type textarea ","
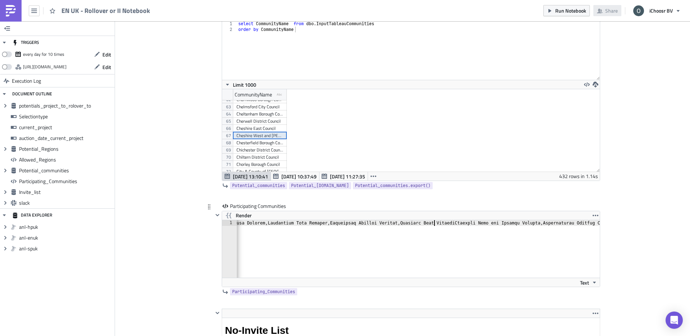
type textarea ","
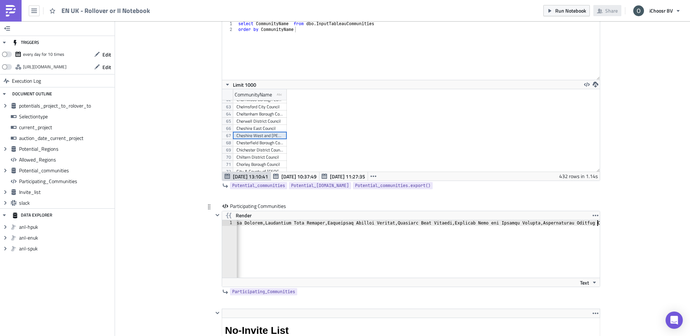
scroll to position [0, 5862]
type textarea "d"
paste textarea ","
type textarea ","
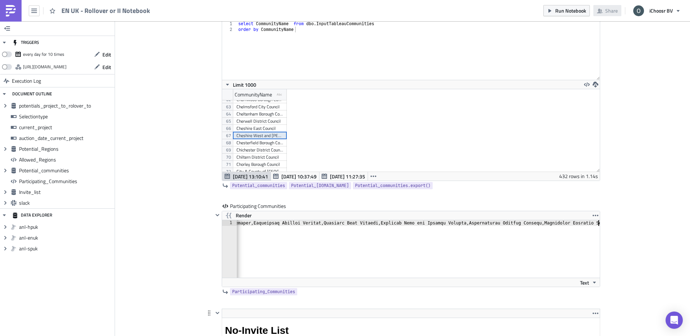
paste textarea ","
type textarea ","
paste textarea ","
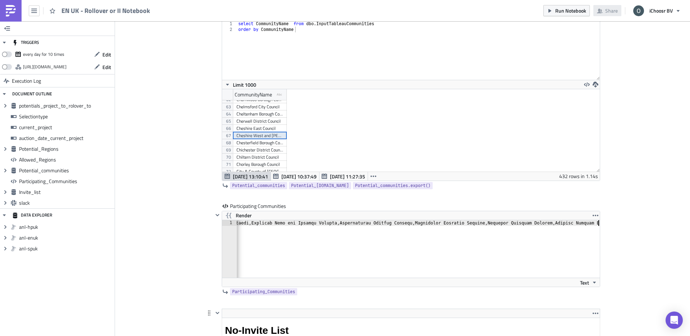
type textarea ","
paste textarea ","
type textarea ","
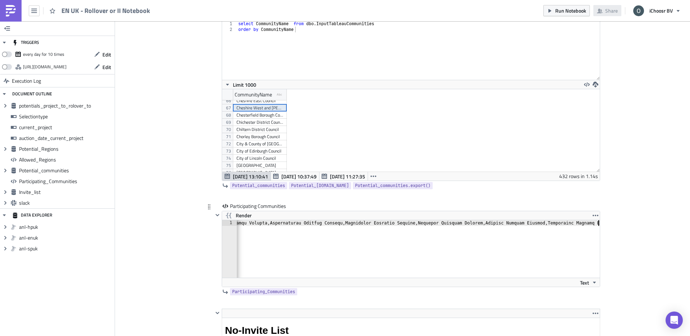
paste textarea ","
type textarea ","
paste textarea ","
type textarea ","
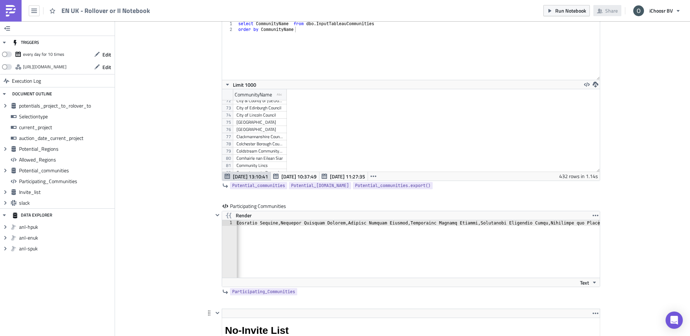
scroll to position [519, 0]
paste textarea ","
type textarea ","
paste textarea ","
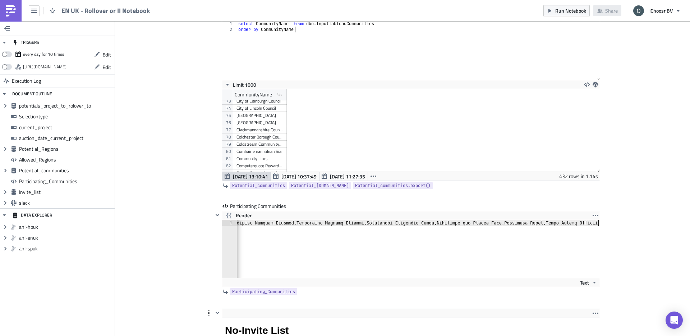
scroll to position [0, 6387]
type textarea ","
paste textarea ","
type textarea ","
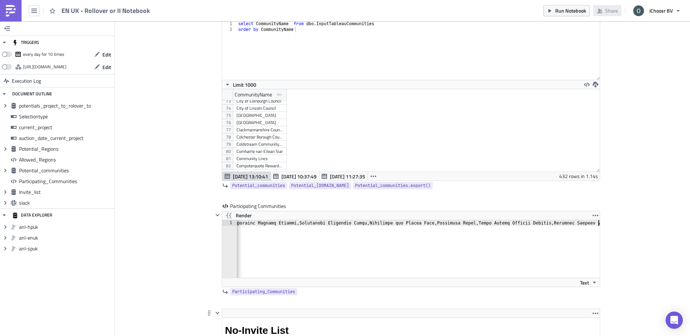
paste textarea ","
type textarea ","
paste textarea ","
type textarea ","
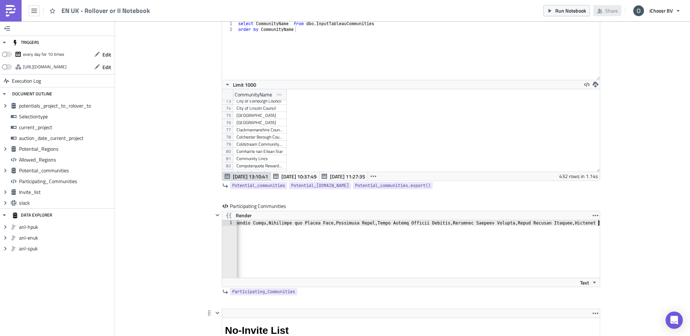
paste textarea ","
type textarea ","
paste textarea ","
type textarea ","
paste textarea ","
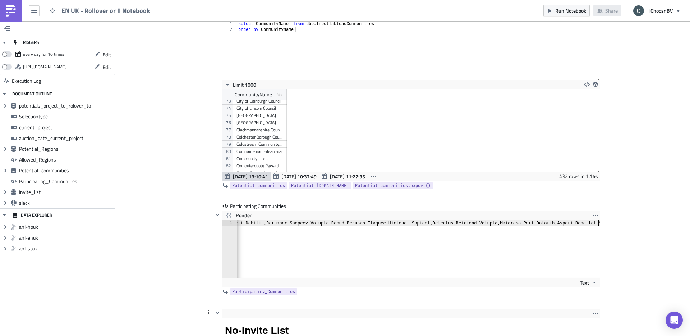
type textarea ","
paste textarea ","
type textarea ","
paste textarea ","
type textarea ","
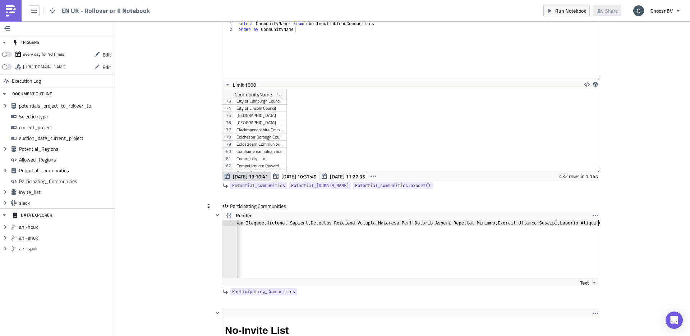
paste textarea ","
type textarea ","
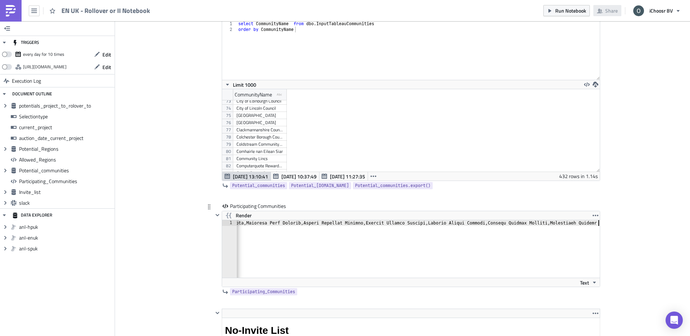
paste textarea
type textarea ","
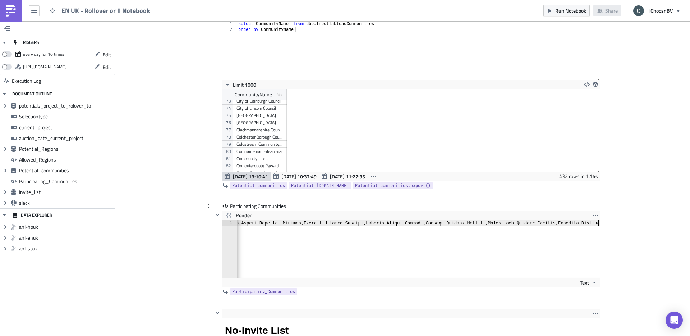
type textarea "."
type textarea ","
paste textarea ","
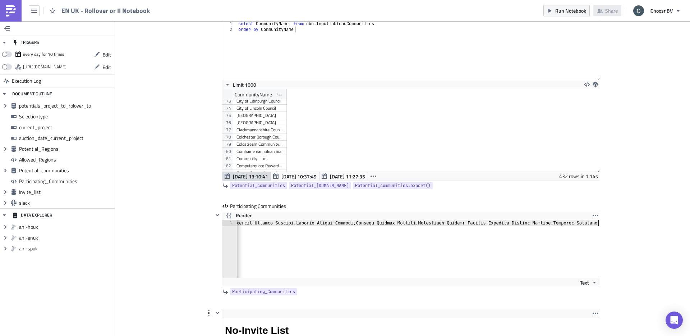
type textarea ","
paste textarea ","
type textarea ","
paste
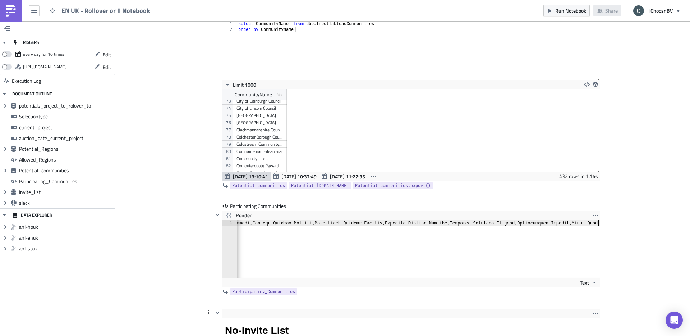
scroll to position [0, 7229]
type textarea ","
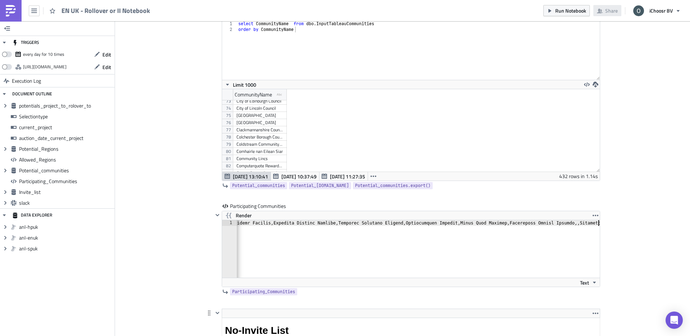
scroll to position [0, 7340]
type textarea "m"
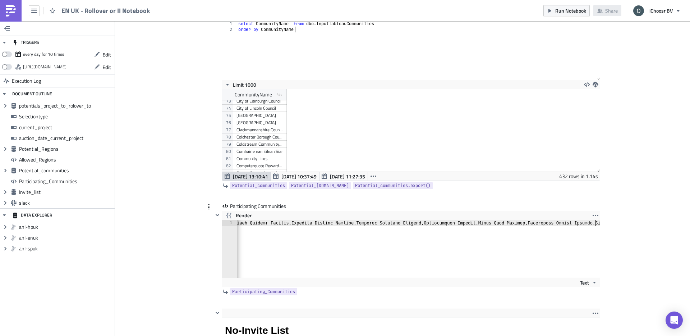
scroll to position [0, 7319]
drag, startPoint x: 572, startPoint y: 224, endPoint x: 609, endPoint y: 228, distance: 36.9
type textarea ","
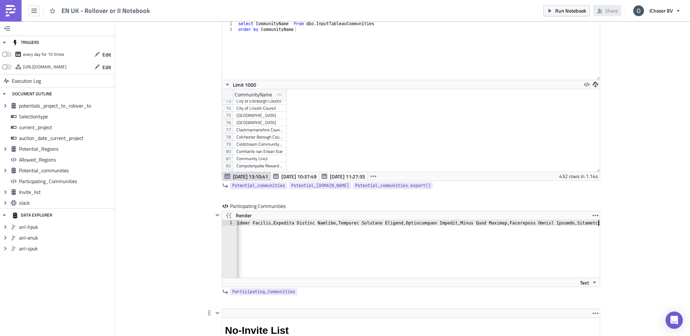
scroll to position [0, 7340]
type textarea ","
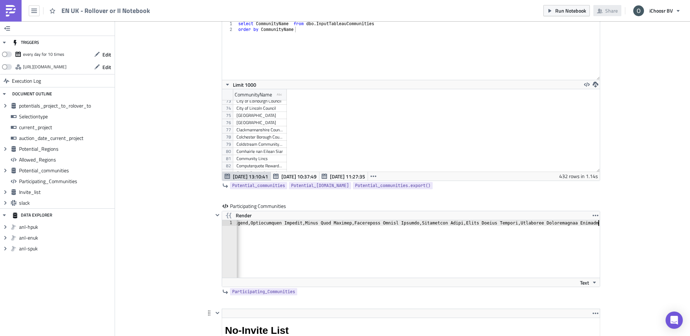
type textarea ","
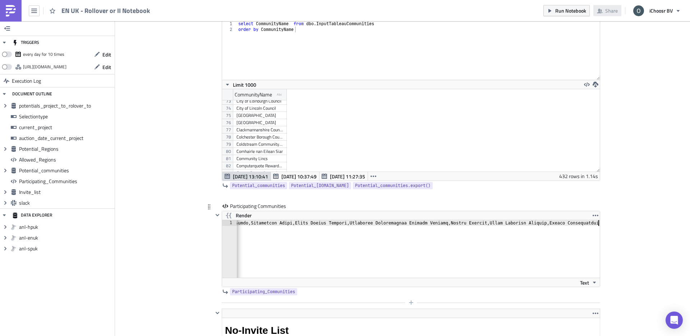
scroll to position [0, 7667]
type textarea ","
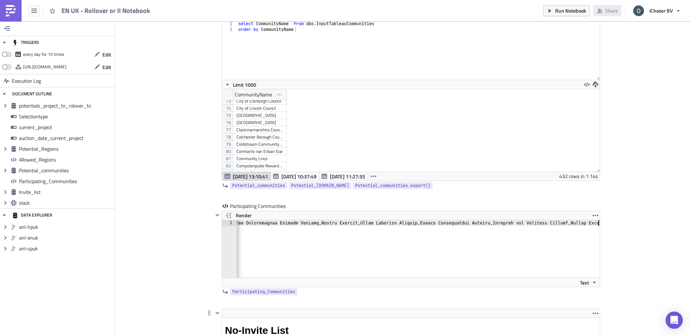
type textarea ","
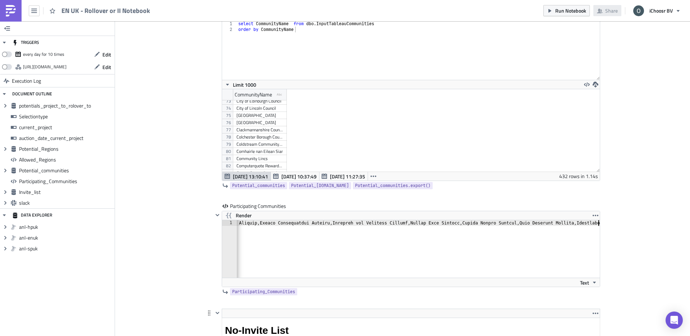
scroll to position [0, 7959]
type textarea ","
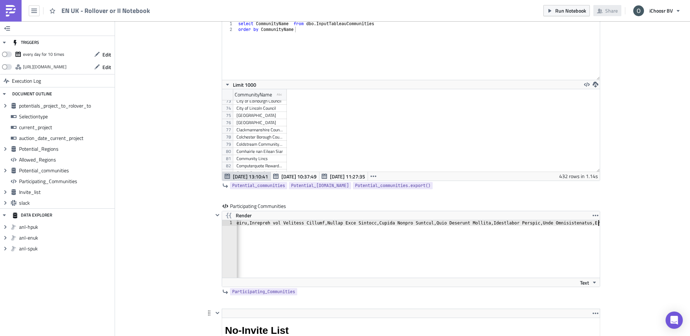
type textarea ","
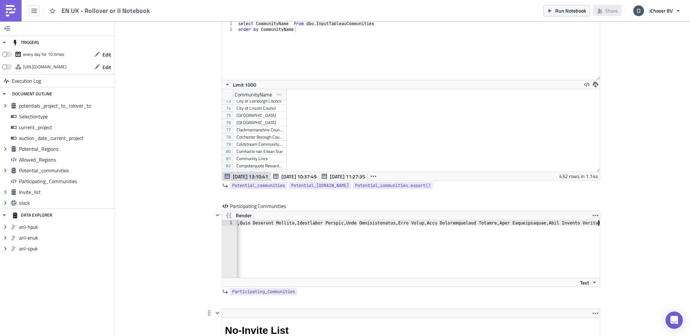
scroll to position [0, 8239]
type textarea ","
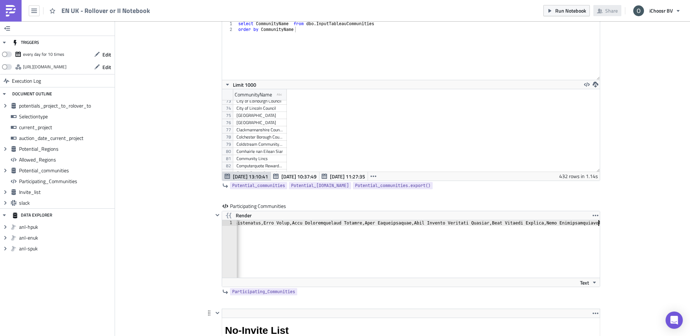
type textarea ","
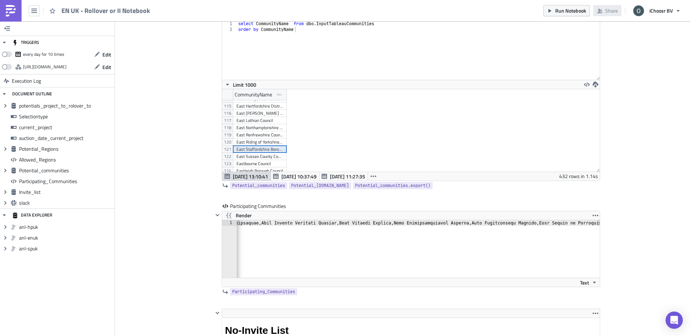
click at [266, 148] on div "East Staffordshire Borough Council" at bounding box center [260, 149] width 47 height 7
click at [260, 142] on div "East Riding of Yorkshire Council" at bounding box center [260, 141] width 47 height 7
drag, startPoint x: 512, startPoint y: 224, endPoint x: 623, endPoint y: 225, distance: 111.8
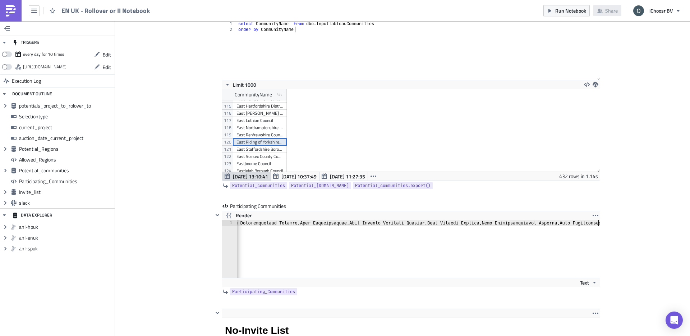
type textarea ","
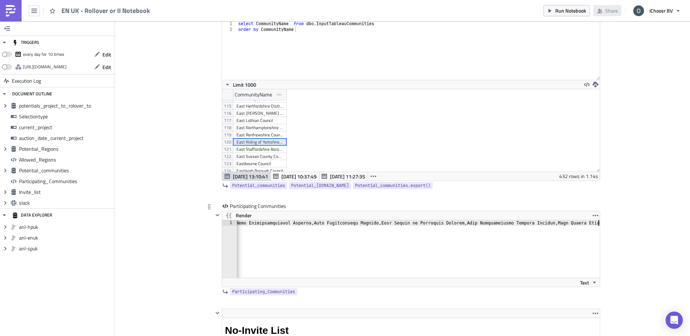
scroll to position [0, 8684]
type textarea ","
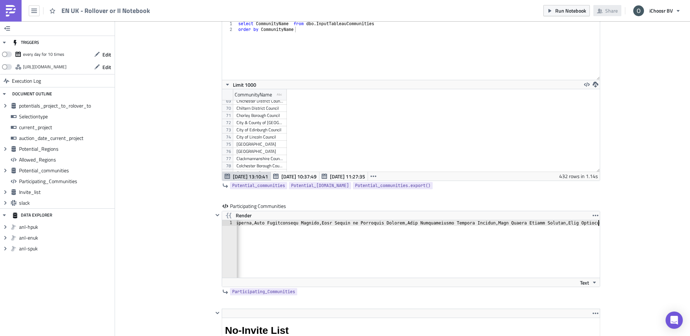
click at [267, 130] on div "City of Edinburgh Council" at bounding box center [260, 129] width 47 height 7
type textarea ","
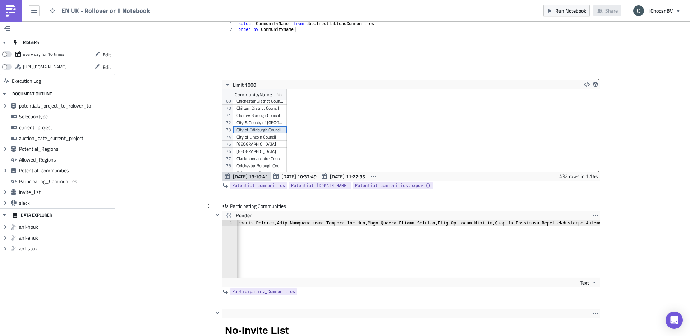
type textarea ","
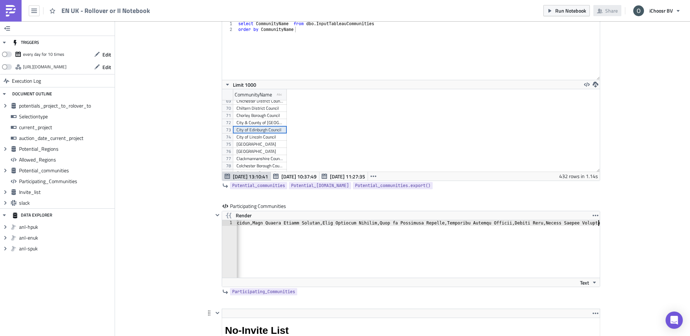
type textarea ","
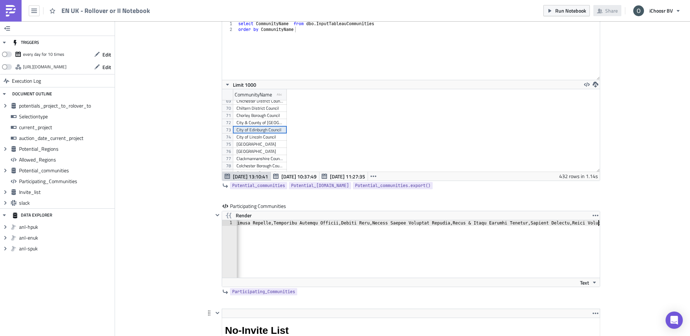
type textarea ","
type textarea "Cp"
type textarea "y Councik"
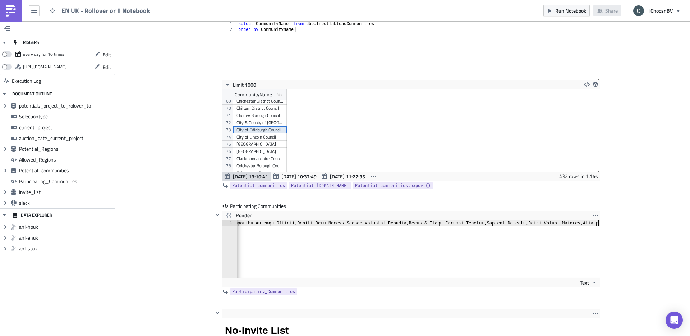
type textarea "l"
type textarea "cilm"
type textarea ","
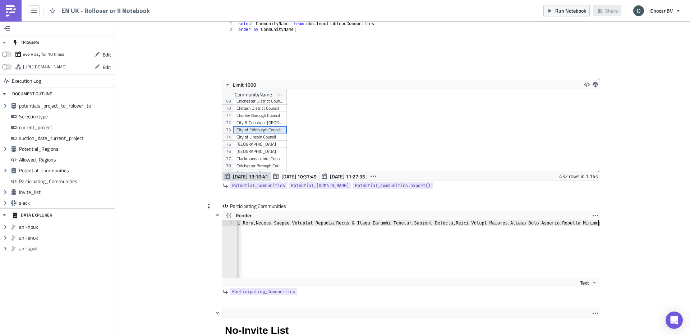
scroll to position [0, 9277]
type textarea ","
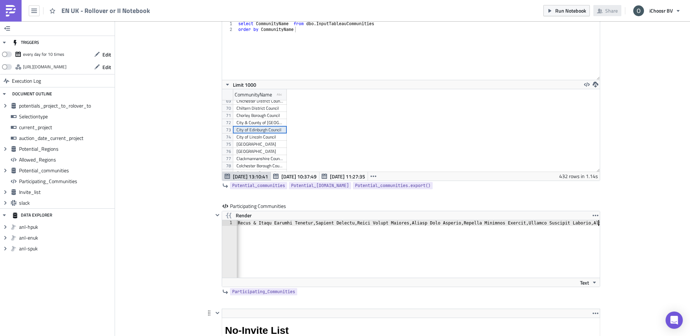
type textarea ","
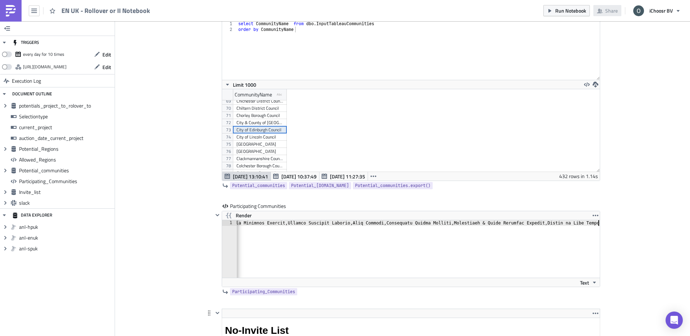
scroll to position [0, 9619]
type textarea ","
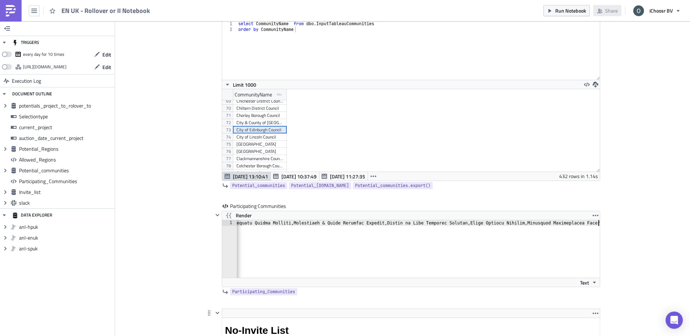
type textarea ","
type textarea "Glasgow City Council,"
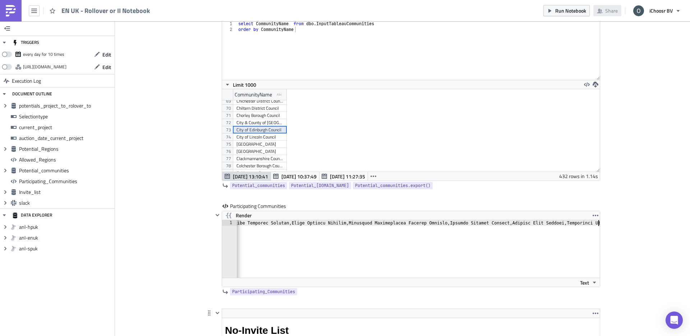
scroll to position [0, 9955]
type textarea ","
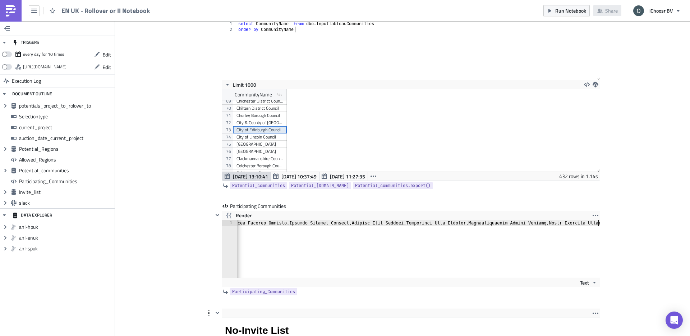
type textarea ","
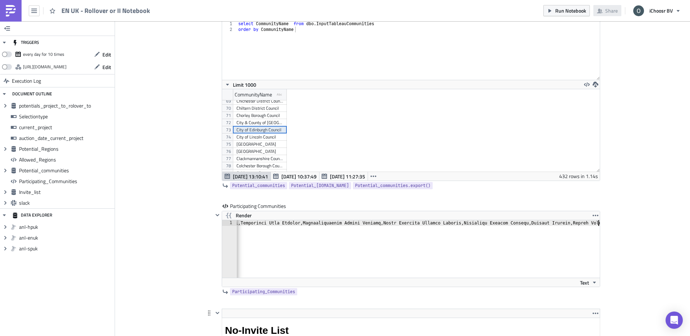
scroll to position [0, 10284]
type textarea ","
type textarea "Distri"
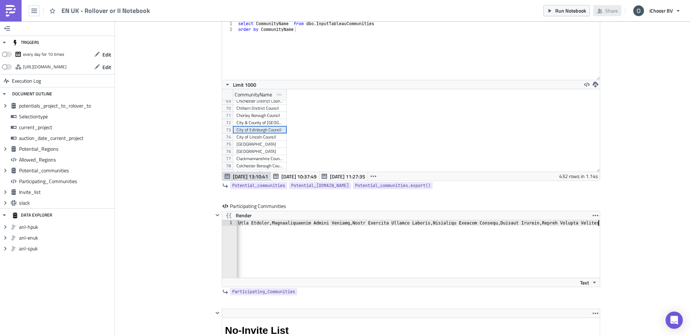
type textarea "Doi"
type textarea "istrict Council,"
type textarea ","
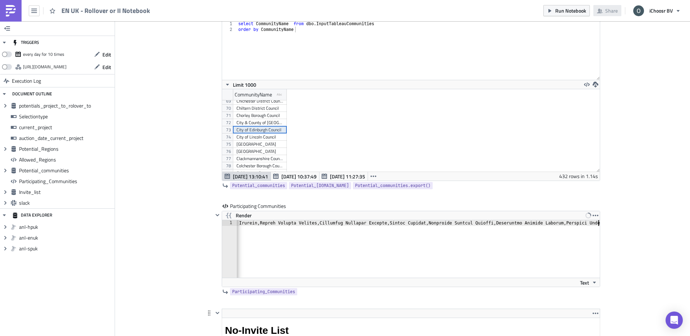
type textarea ","
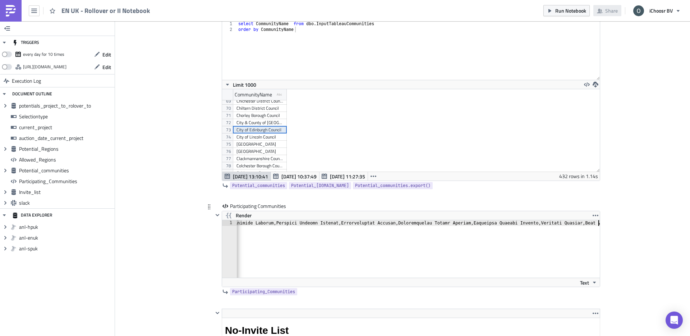
scroll to position [0, 10885]
type textarea ","
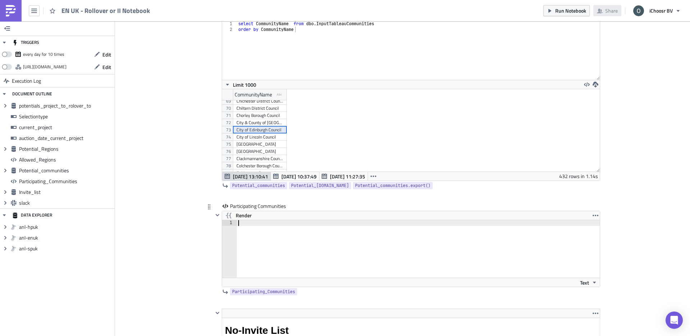
type textarea "a"
type textarea "All"
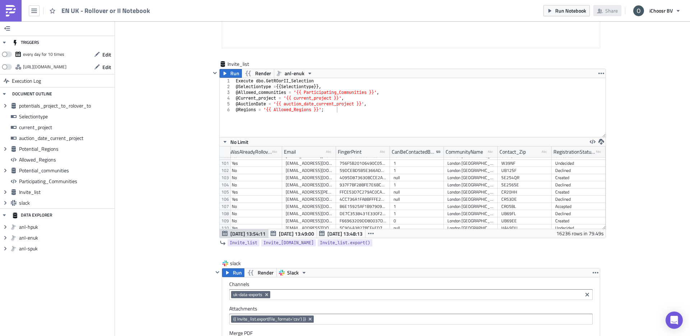
scroll to position [2418, 0]
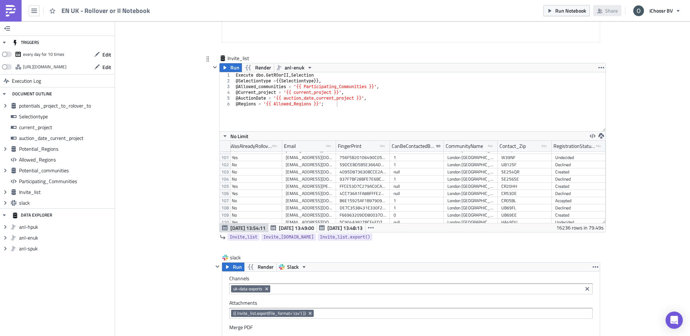
type textarea "@Regions = '{{ Allowed_Regions }}';"
click at [230, 72] on div "1" at bounding box center [227, 75] width 15 height 6
click at [229, 69] on button "Run" at bounding box center [231, 67] width 22 height 9
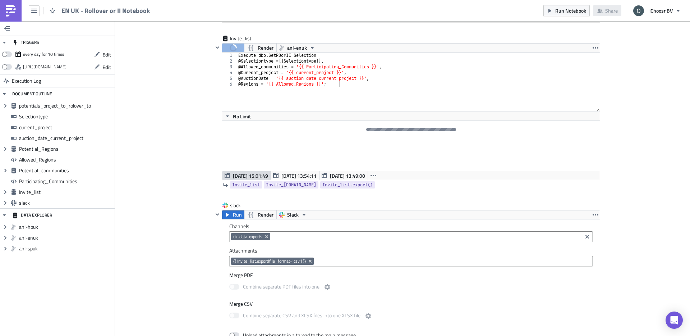
scroll to position [2426, 0]
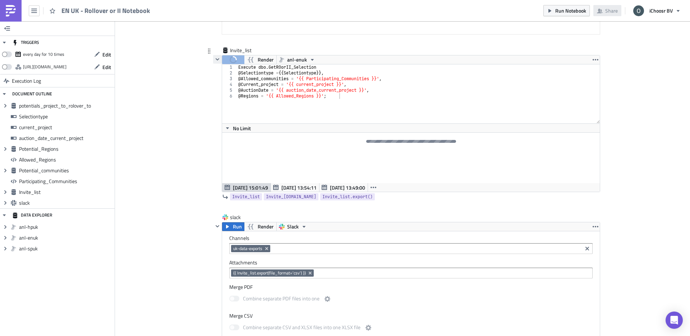
click at [217, 60] on icon "button" at bounding box center [218, 59] width 4 height 2
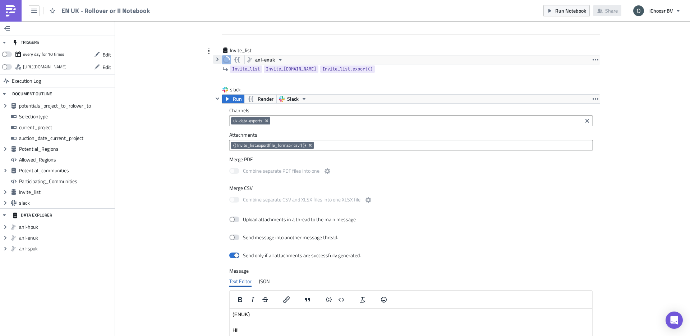
click at [217, 60] on icon "button" at bounding box center [217, 60] width 2 height 4
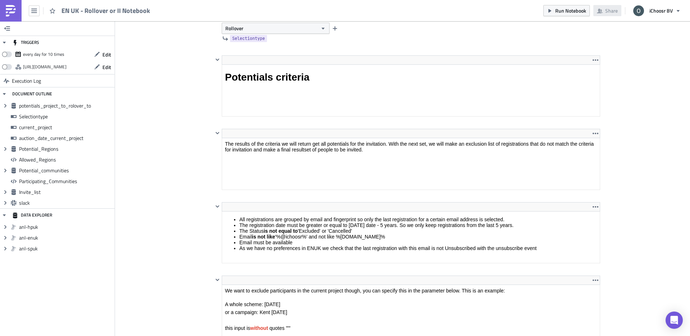
scroll to position [993, 0]
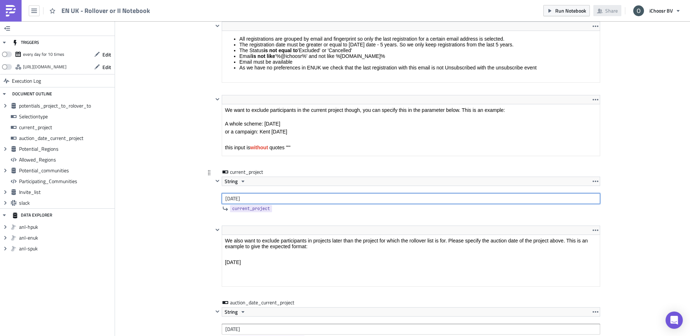
click at [226, 197] on input "[DATE]" at bounding box center [411, 198] width 379 height 11
type input "[DATE]"
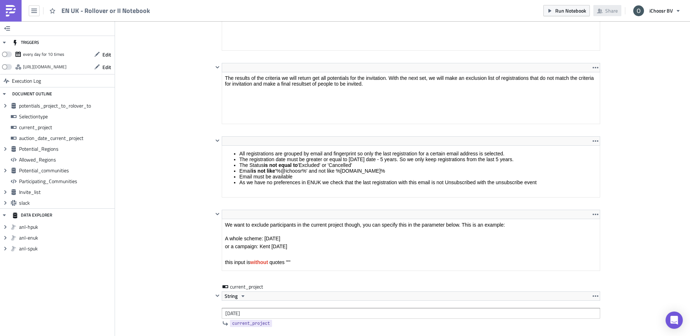
scroll to position [918, 0]
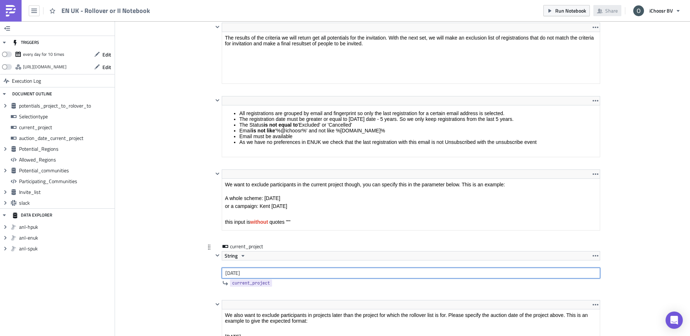
click at [228, 273] on input "[DATE]" at bounding box center [411, 272] width 379 height 11
click at [270, 273] on input "[DATE]" at bounding box center [411, 272] width 379 height 11
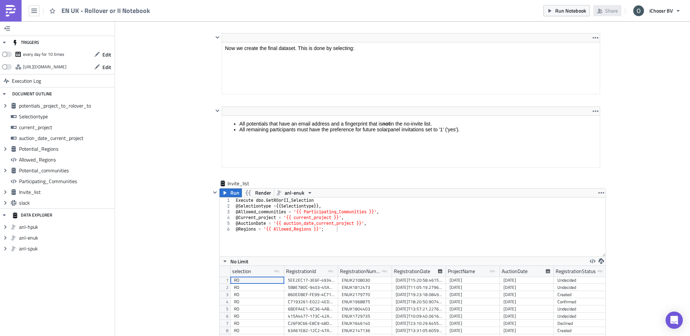
scroll to position [2371, 0]
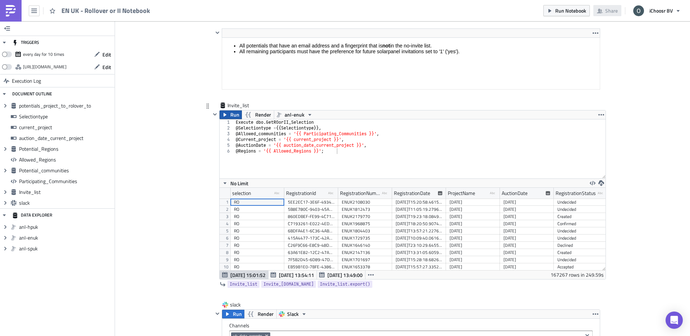
click at [229, 116] on button "Run" at bounding box center [231, 114] width 22 height 9
click at [602, 181] on icon "button" at bounding box center [602, 183] width 6 height 6
click at [606, 157] on div "CSV" at bounding box center [629, 155] width 56 height 7
